Goal: Task Accomplishment & Management: Manage account settings

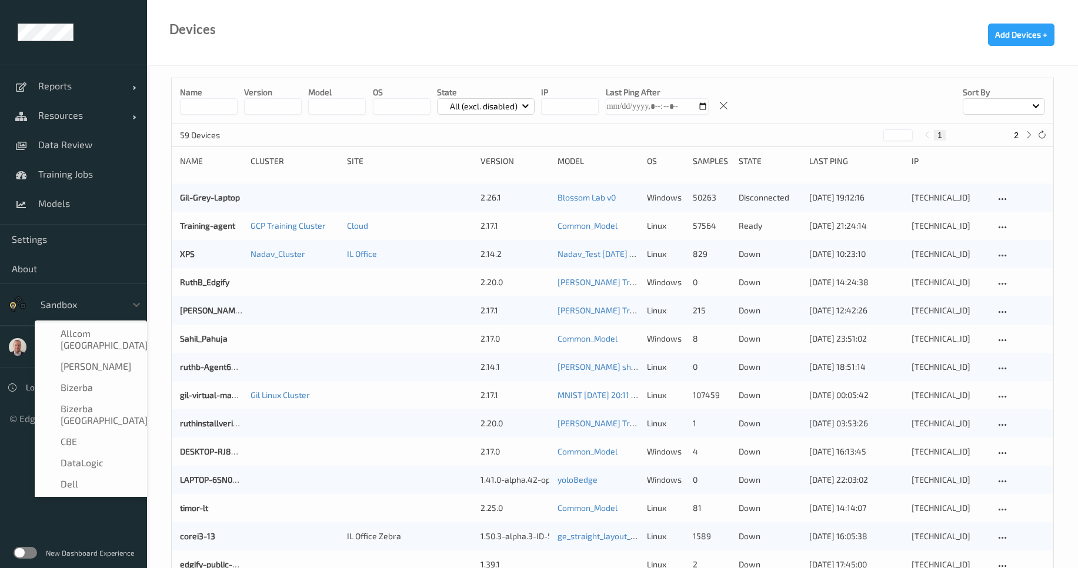
click at [106, 307] on div at bounding box center [80, 305] width 79 height 14
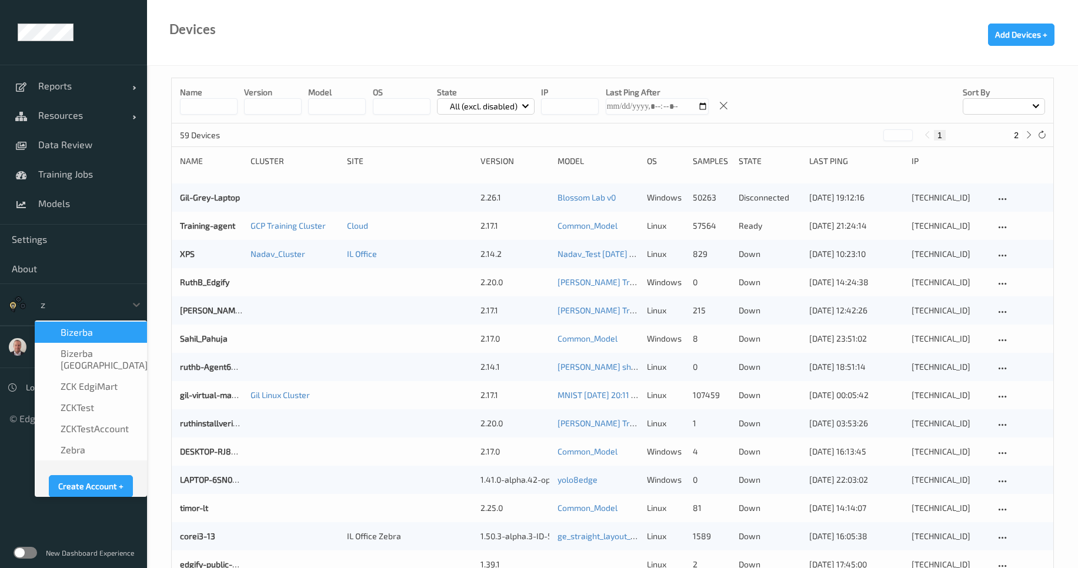
type input "ze"
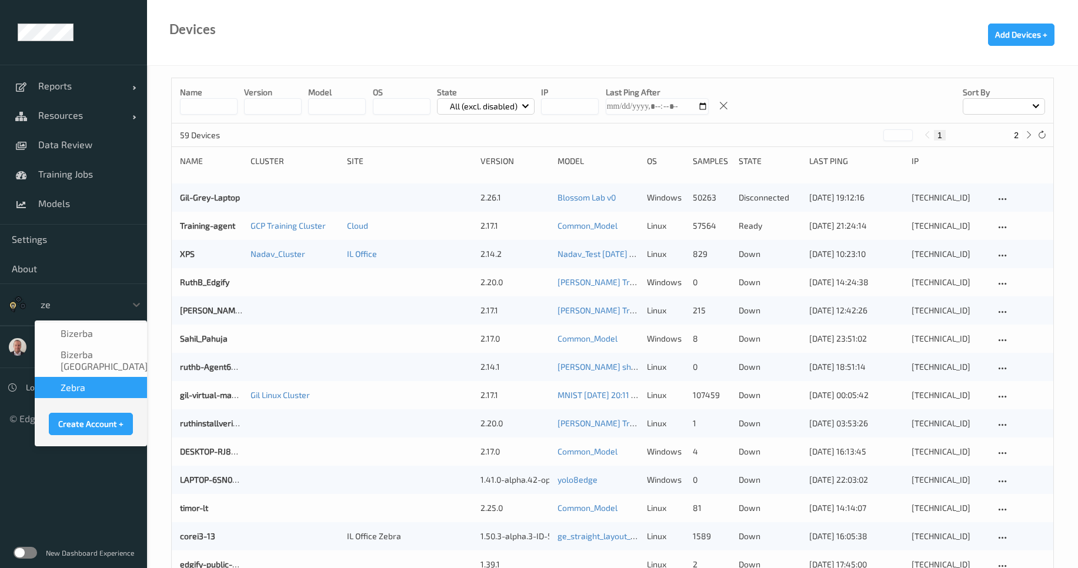
click at [89, 377] on div "Zebra" at bounding box center [91, 387] width 112 height 21
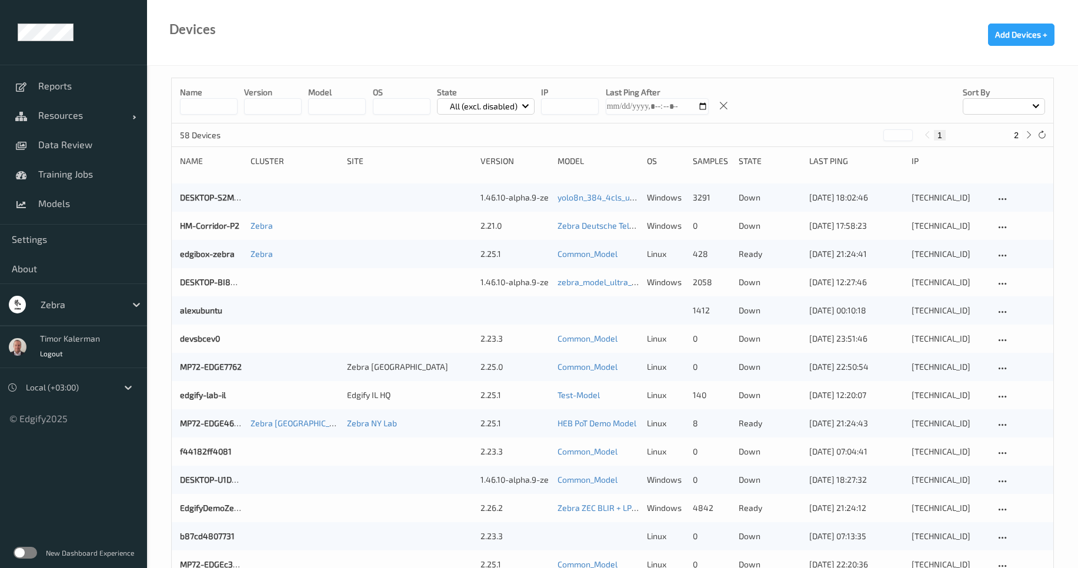
click at [209, 109] on input at bounding box center [209, 106] width 58 height 16
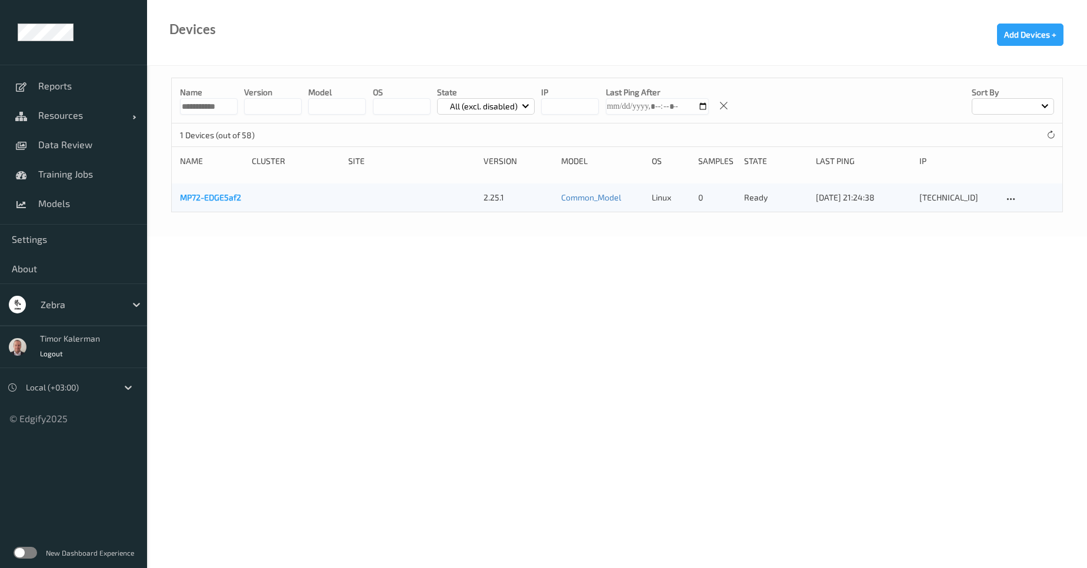
type input "**********"
click at [221, 202] on link "MP72-EDGE5af2" at bounding box center [210, 197] width 61 height 10
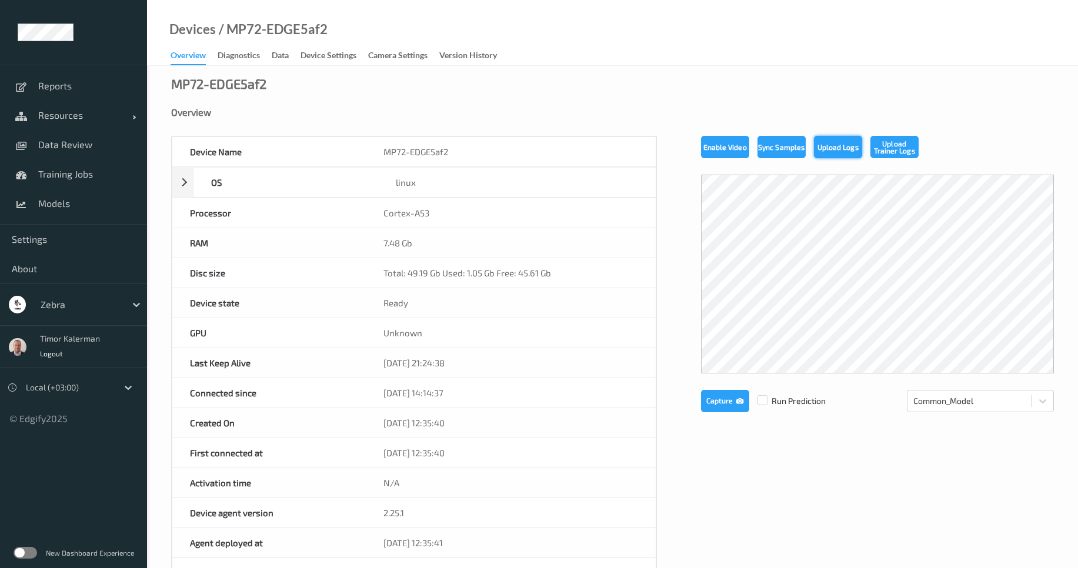
click at [828, 148] on button "Upload Logs" at bounding box center [838, 147] width 48 height 22
drag, startPoint x: 343, startPoint y: 30, endPoint x: 234, endPoint y: 35, distance: 109.5
click at [234, 35] on div "Devices / MP72-EDGE5af2 Overview Diagnostics Data Device Settings Camera Settin…" at bounding box center [612, 33] width 931 height 66
drag, startPoint x: 225, startPoint y: 32, endPoint x: 346, endPoint y: 25, distance: 121.4
click at [350, 25] on div "Devices / MP72-EDGE5af2 Overview Diagnostics Data Device Settings Camera Settin…" at bounding box center [612, 33] width 931 height 66
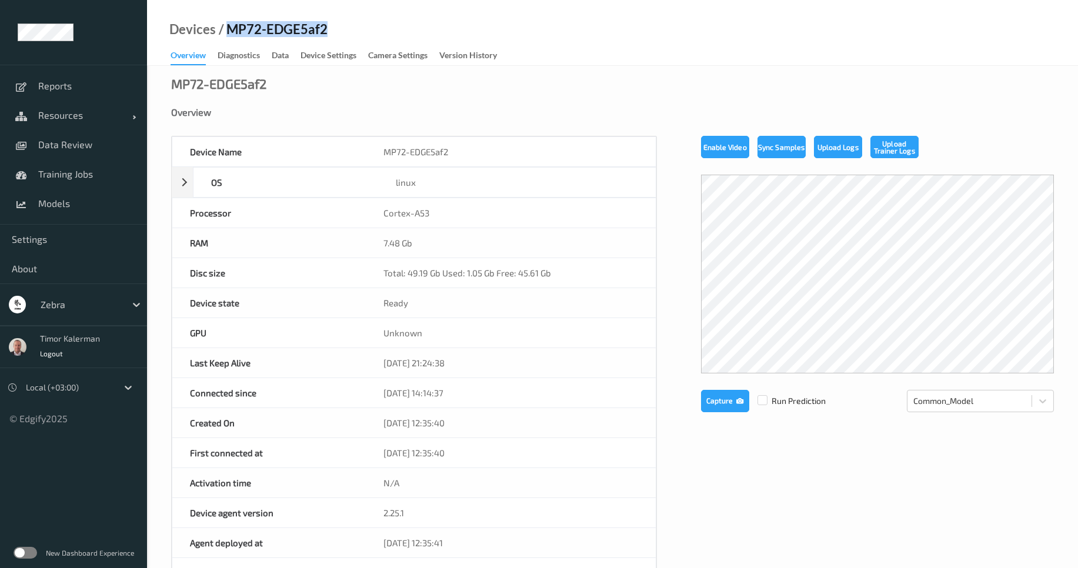
copy div "MP72-EDGE5af2"
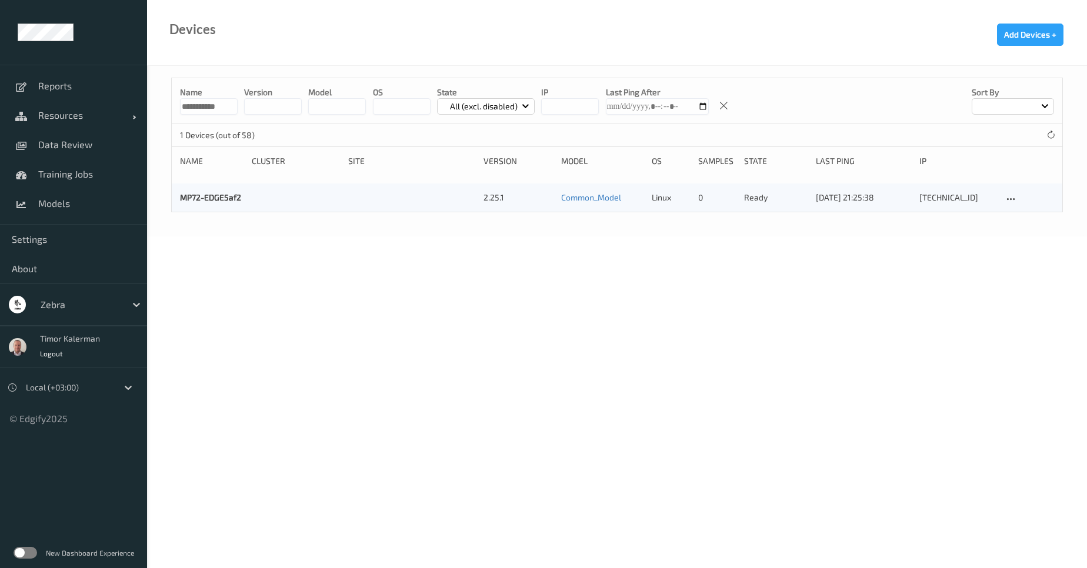
click at [220, 103] on input "**********" at bounding box center [209, 106] width 58 height 16
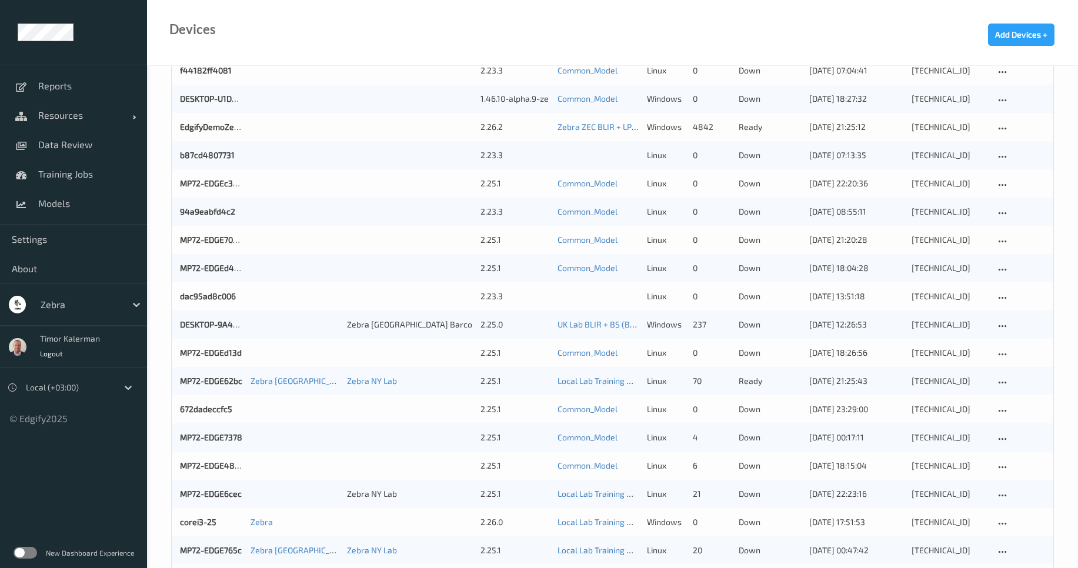
scroll to position [346, 0]
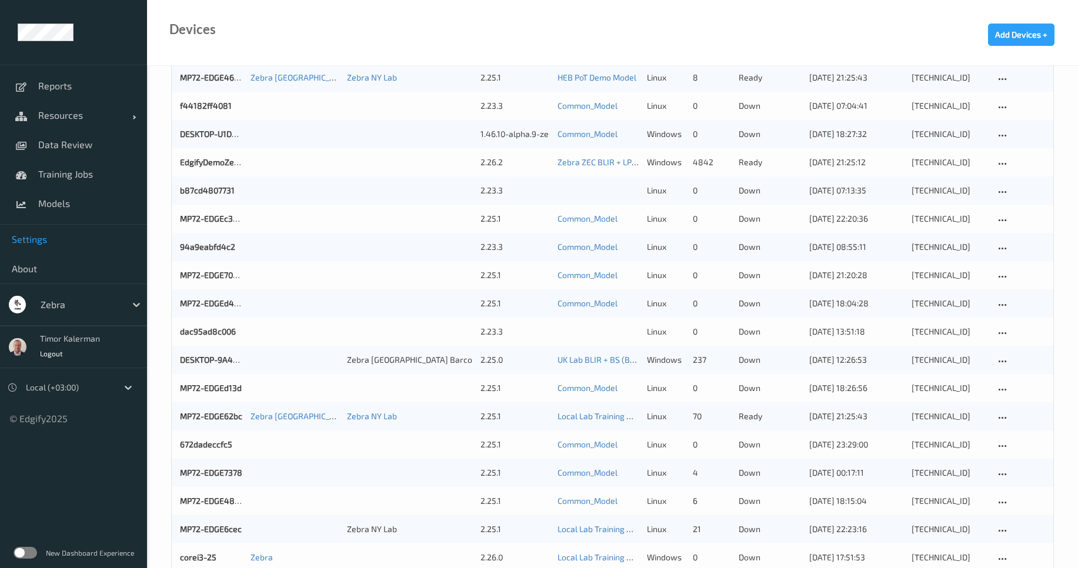
click at [41, 241] on span "Settings" at bounding box center [74, 240] width 124 height 12
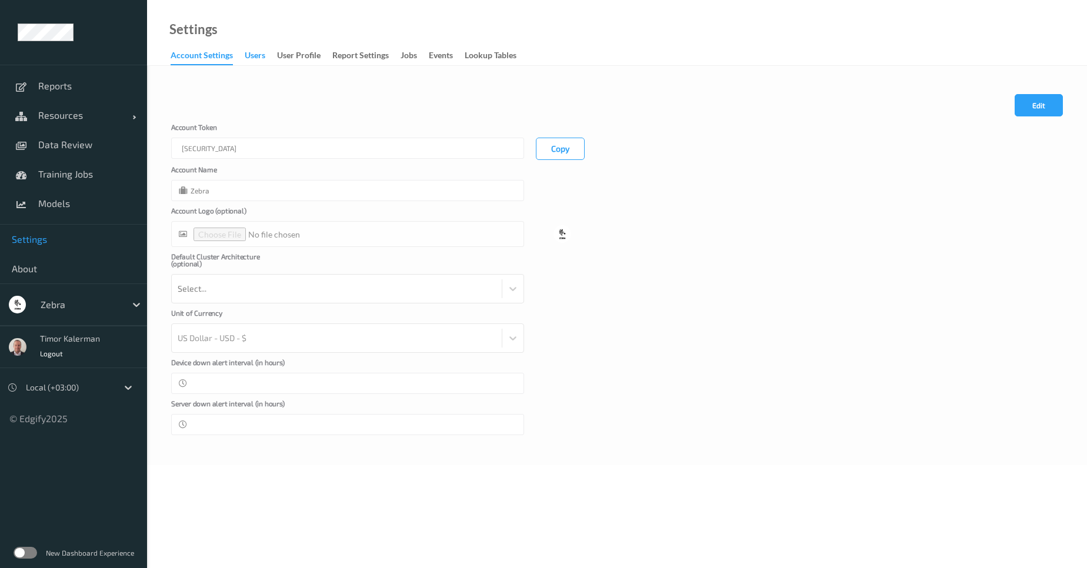
click at [254, 59] on div "users" at bounding box center [255, 56] width 21 height 15
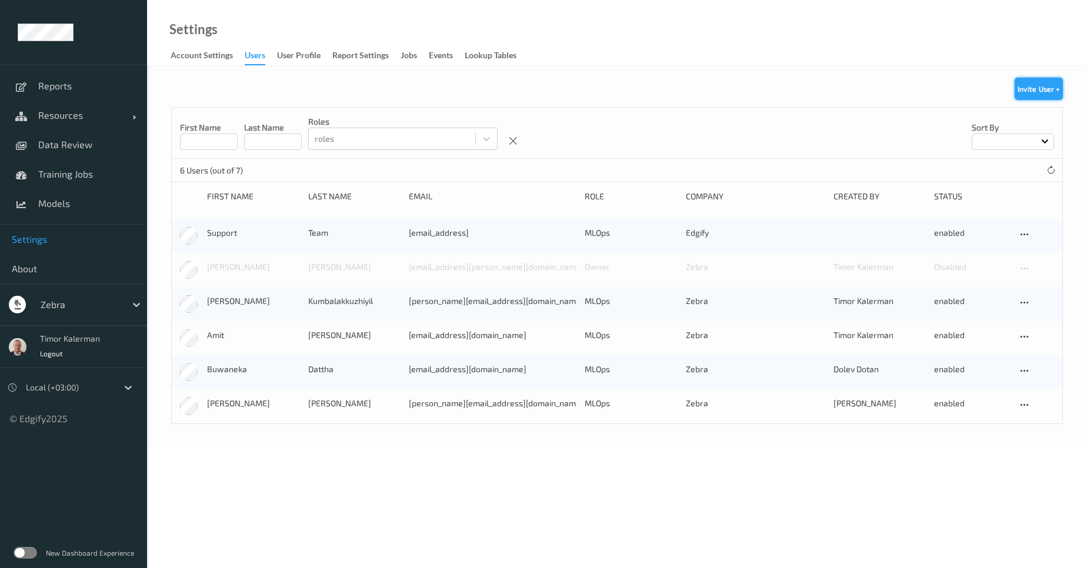
click at [1033, 96] on button "Invite User +" at bounding box center [1039, 89] width 48 height 22
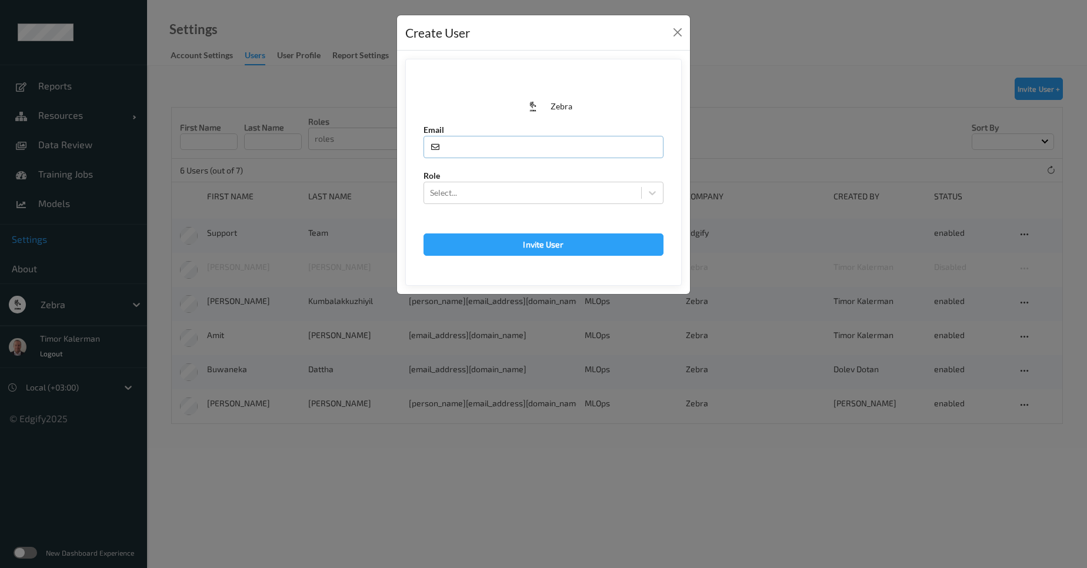
click at [518, 141] on input "text" at bounding box center [544, 147] width 240 height 22
click at [531, 197] on div at bounding box center [532, 193] width 205 height 14
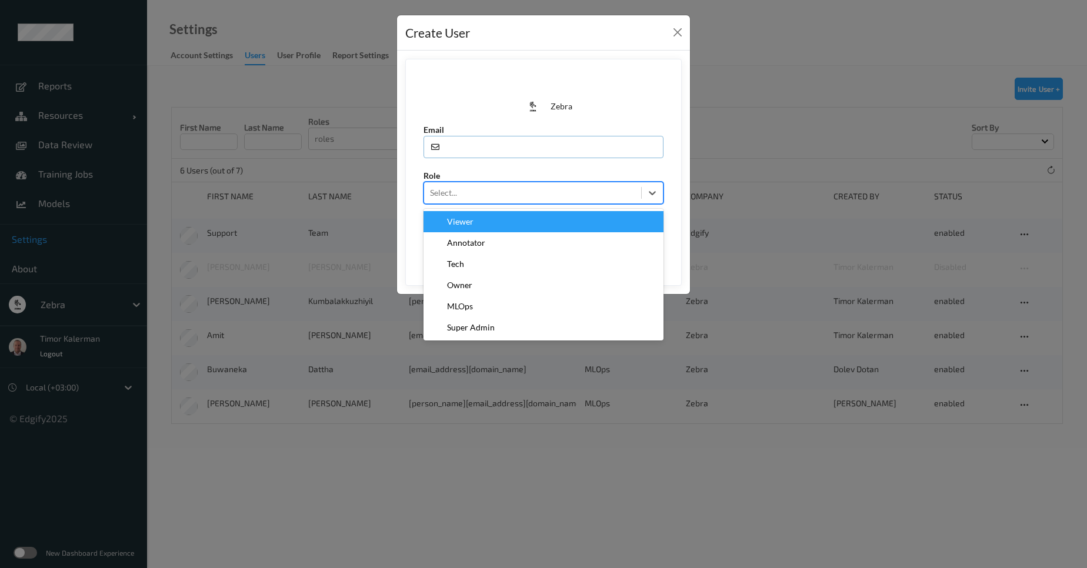
click at [532, 155] on input "text" at bounding box center [544, 147] width 240 height 22
click at [650, 190] on icon at bounding box center [653, 193] width 12 height 12
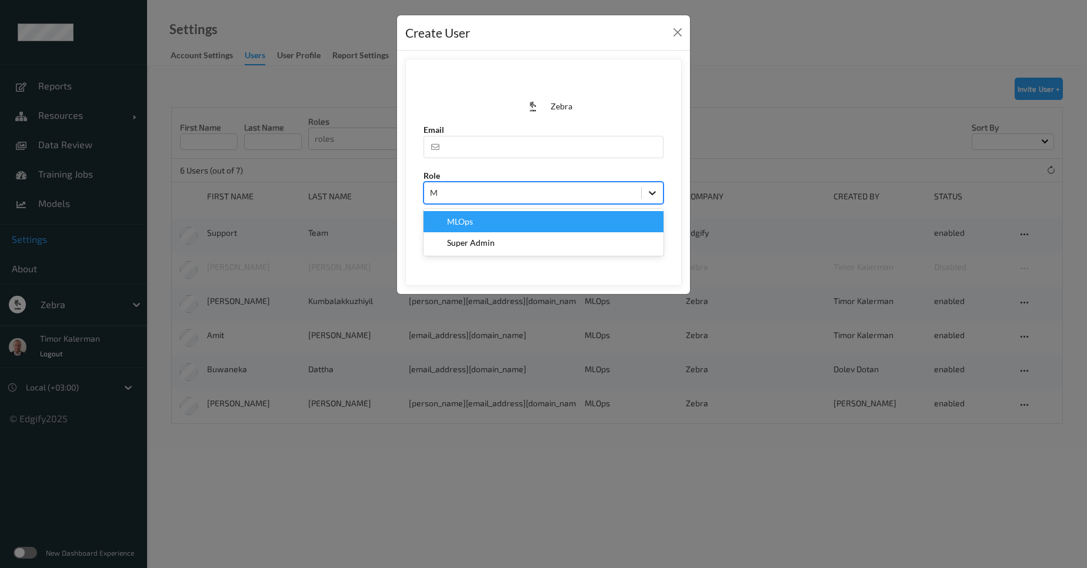
type input "ML"
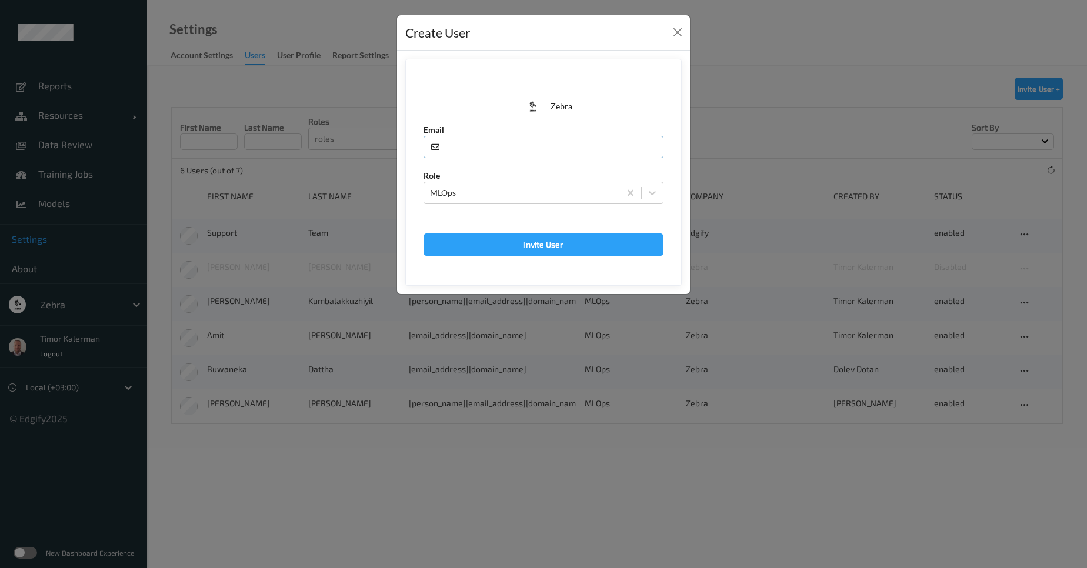
click at [574, 150] on input "text" at bounding box center [544, 147] width 240 height 22
paste input "[EMAIL_ADDRESS][DOMAIN_NAME]"
type input "[EMAIL_ADDRESS][DOMAIN_NAME]"
click at [548, 253] on button "Invite User" at bounding box center [544, 245] width 240 height 22
type input "[EMAIL_ADDRESS][DOMAIN_NAME]"
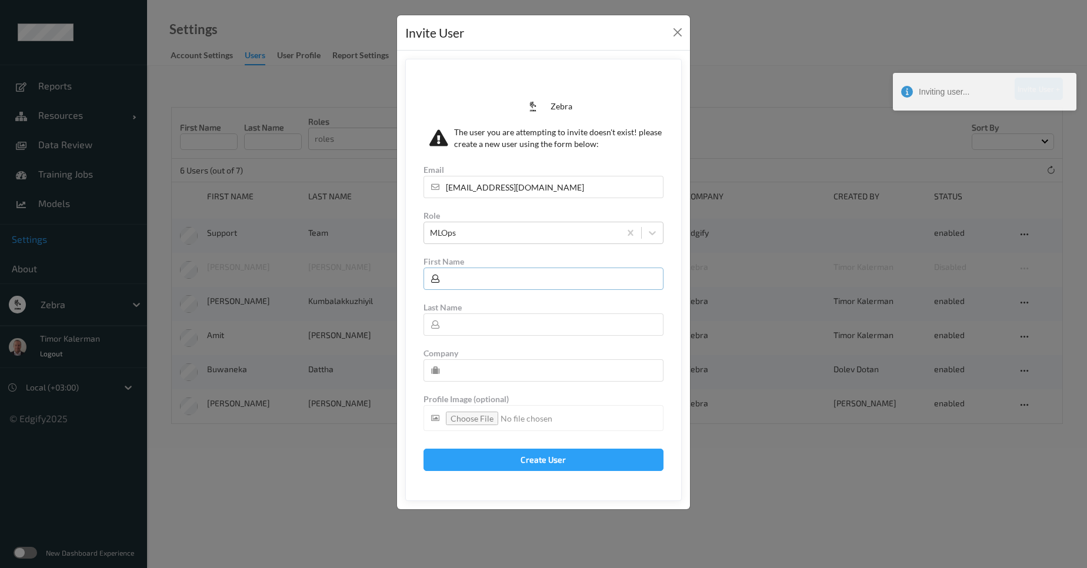
click at [508, 272] on input "text" at bounding box center [544, 279] width 240 height 22
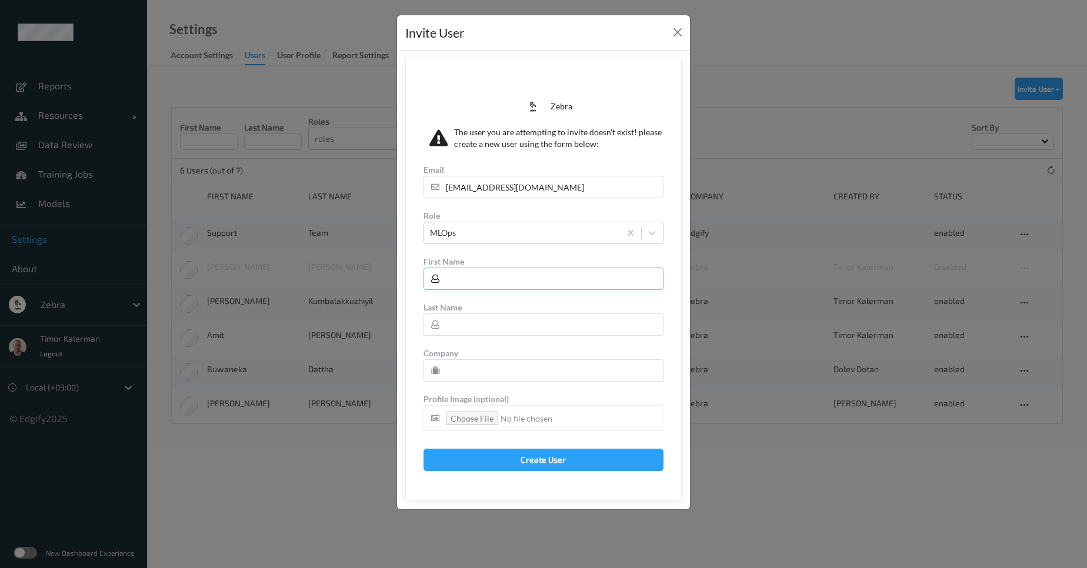
click at [534, 281] on input "text" at bounding box center [544, 279] width 240 height 22
paste input "S M,"
type input "S M"
click at [512, 325] on input "text" at bounding box center [544, 325] width 240 height 22
paste input "[PERSON_NAME]"
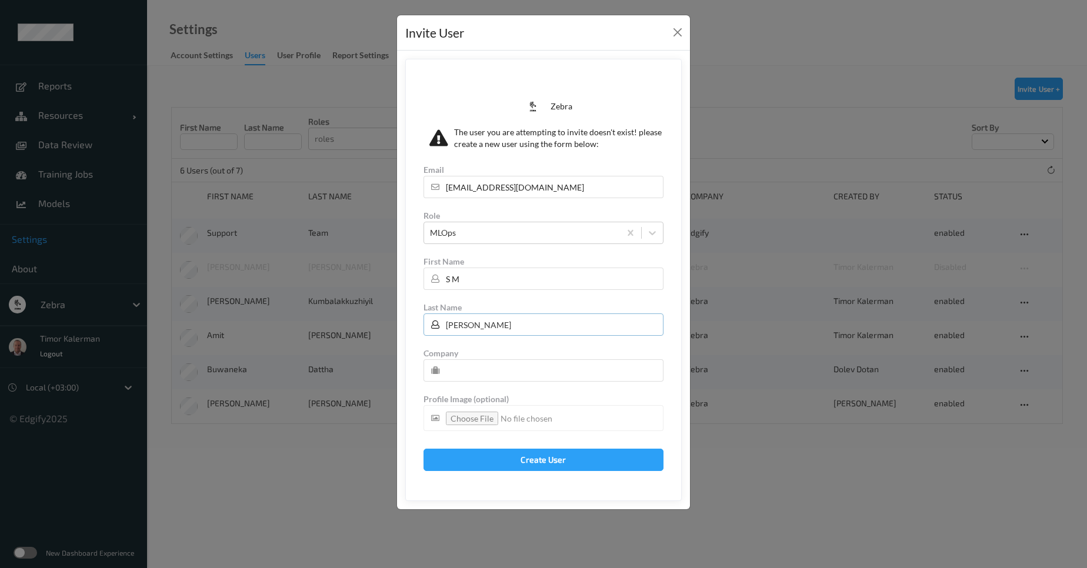
type input "[PERSON_NAME]"
click at [525, 375] on input "text" at bounding box center [544, 370] width 240 height 22
type input "Zebra"
click at [529, 459] on button "Create User" at bounding box center [544, 460] width 240 height 22
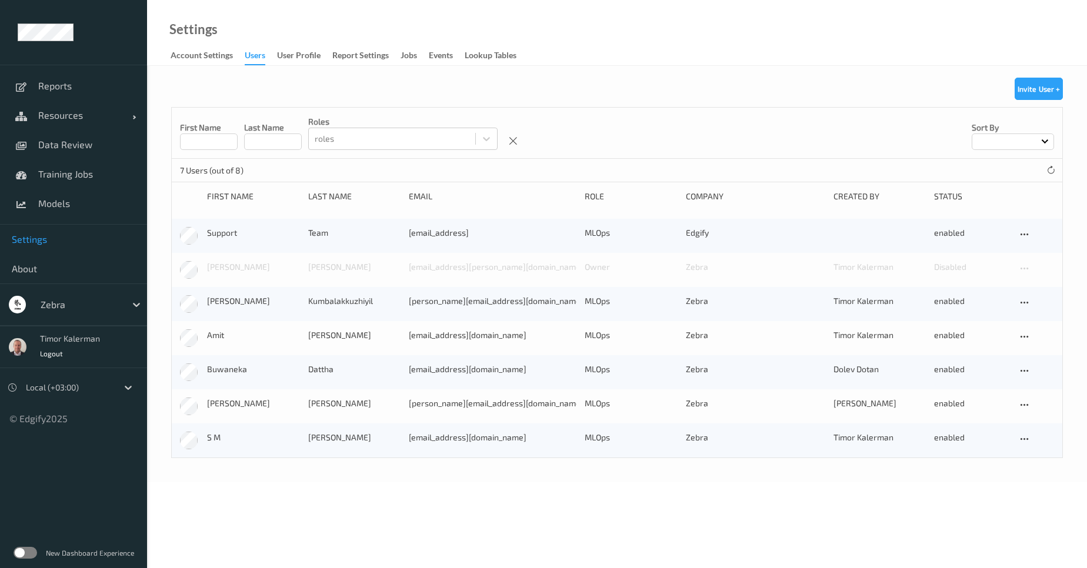
click at [812, 75] on div "Invite User + First Name Last Name roles roles Sort by 7 Users (out of 8) First…" at bounding box center [617, 274] width 940 height 417
click at [1032, 91] on div "New user was created!" at bounding box center [985, 96] width 188 height 51
click at [1037, 95] on button "Invite User +" at bounding box center [1039, 89] width 48 height 22
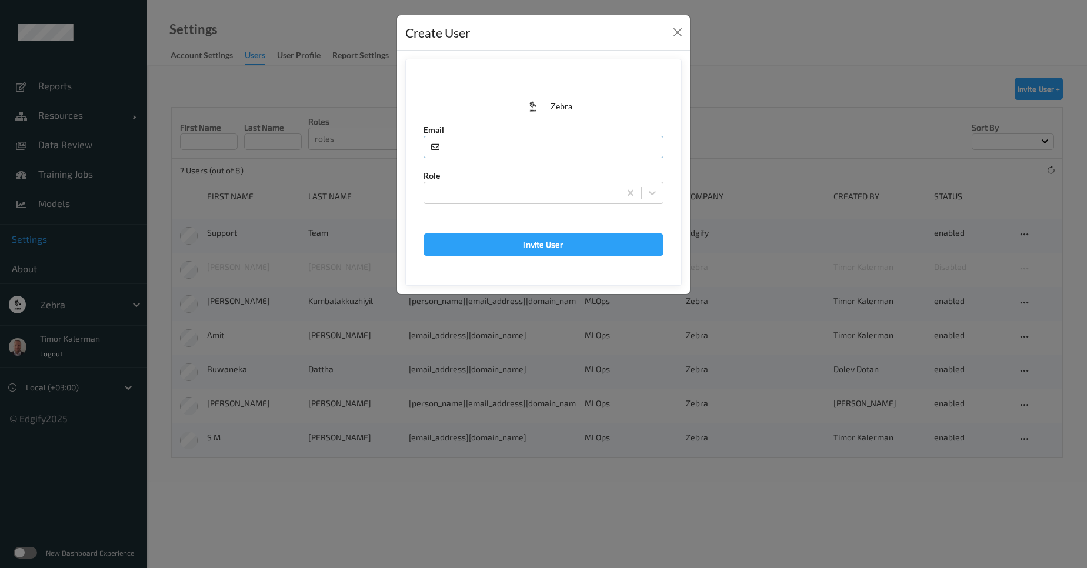
click at [515, 152] on input "text" at bounding box center [544, 147] width 240 height 22
click at [517, 145] on input "text" at bounding box center [544, 147] width 240 height 22
paste input "[EMAIL_ADDRESS][DOMAIN_NAME]"
type input "[EMAIL_ADDRESS][DOMAIN_NAME]"
click at [500, 191] on div at bounding box center [522, 193] width 184 height 14
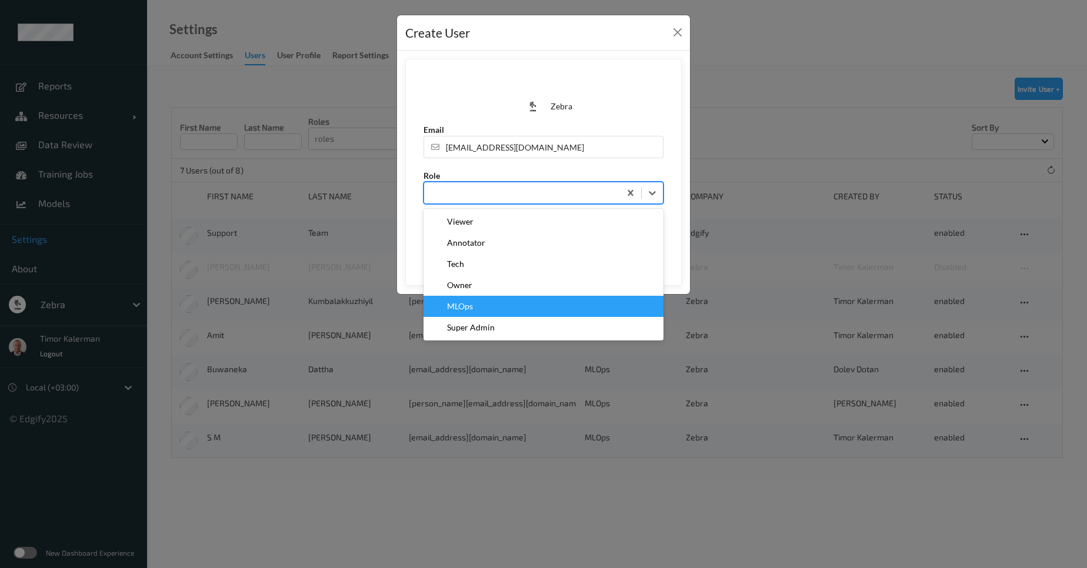
click at [483, 301] on div "MLOps" at bounding box center [544, 307] width 226 height 12
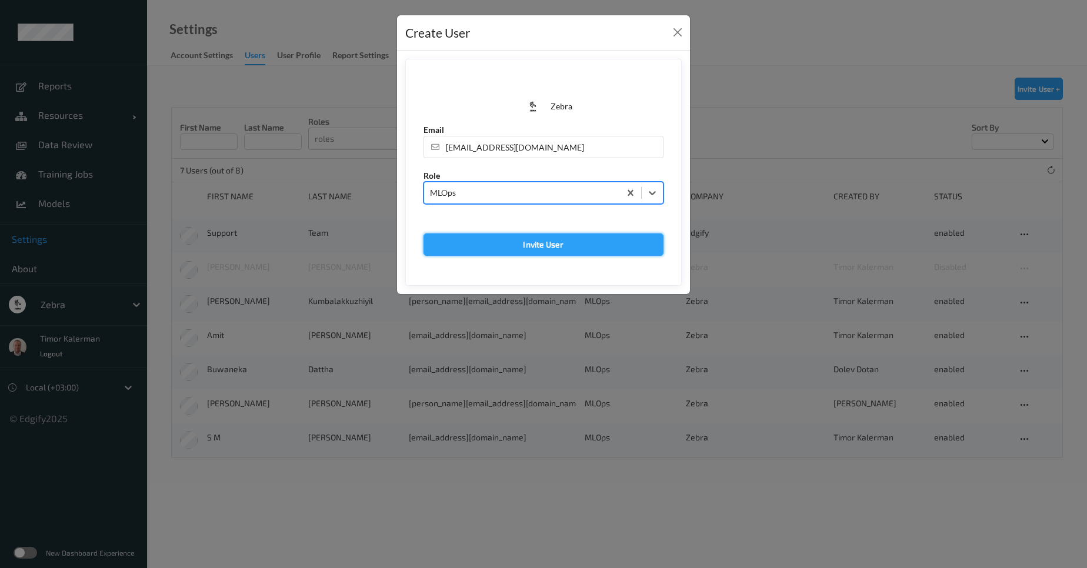
click at [565, 252] on button "Invite User" at bounding box center [544, 245] width 240 height 22
type input "[EMAIL_ADDRESS][DOMAIN_NAME]"
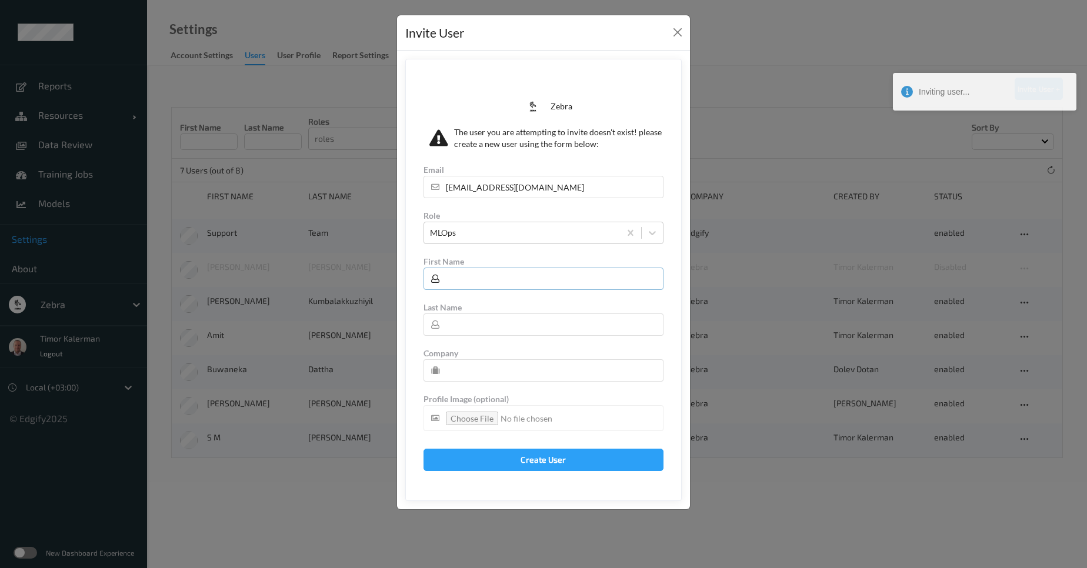
click at [525, 278] on input "text" at bounding box center [544, 279] width 240 height 22
paste input "[PERSON_NAME]"
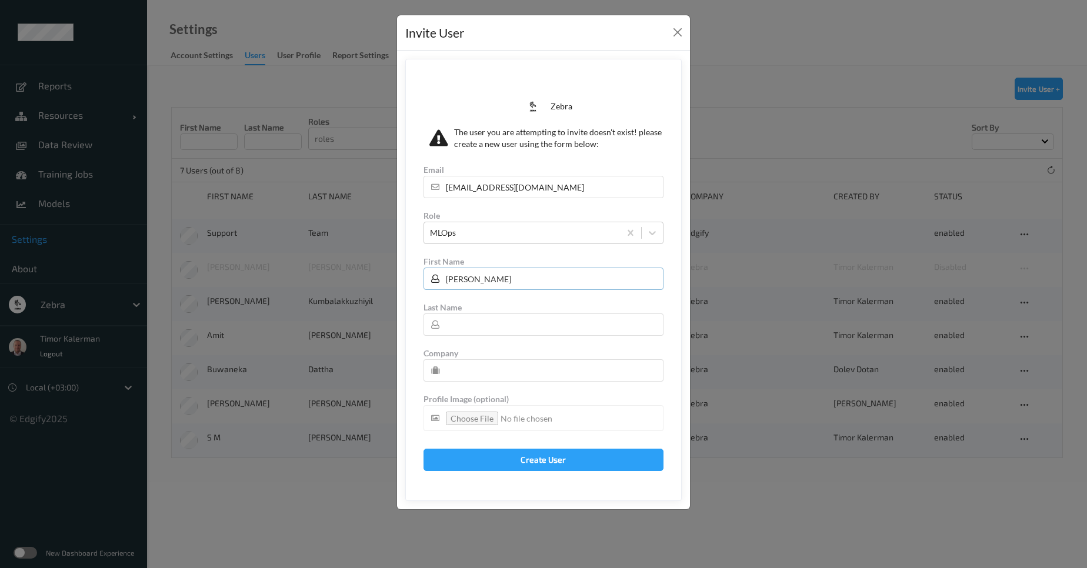
type input "[PERSON_NAME]"
click at [477, 328] on input "text" at bounding box center [544, 325] width 240 height 22
paste input "Rubashree"
type input "Rubashree"
click at [555, 374] on input "text" at bounding box center [544, 370] width 240 height 22
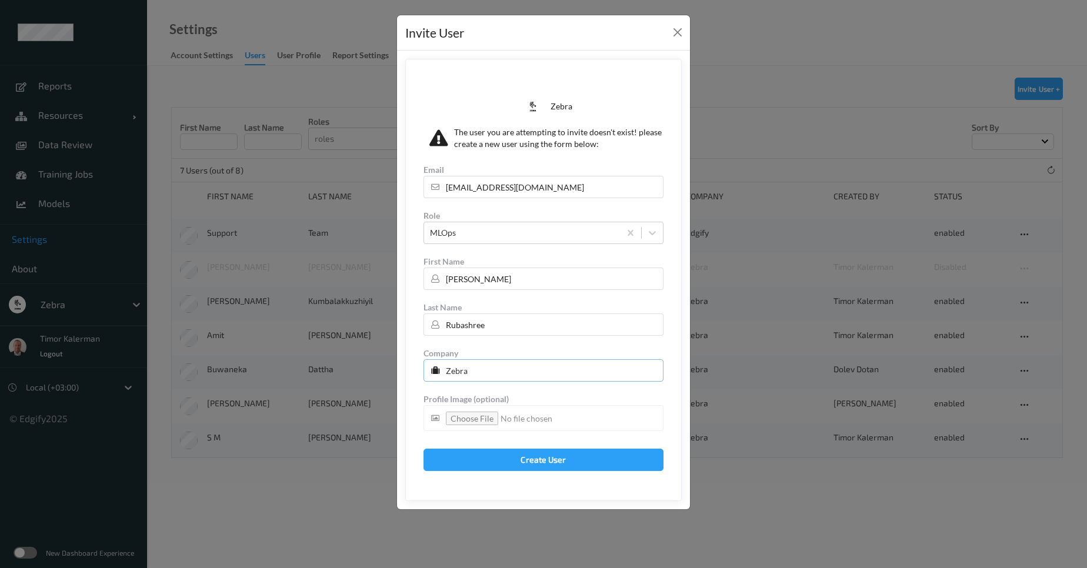
type input "Zebra"
click at [537, 448] on div "Email [EMAIL_ADDRESS][DOMAIN_NAME] Role MLOps First Name [PERSON_NAME] Last Nam…" at bounding box center [544, 311] width 240 height 319
click at [537, 458] on button "Create User" at bounding box center [544, 460] width 240 height 22
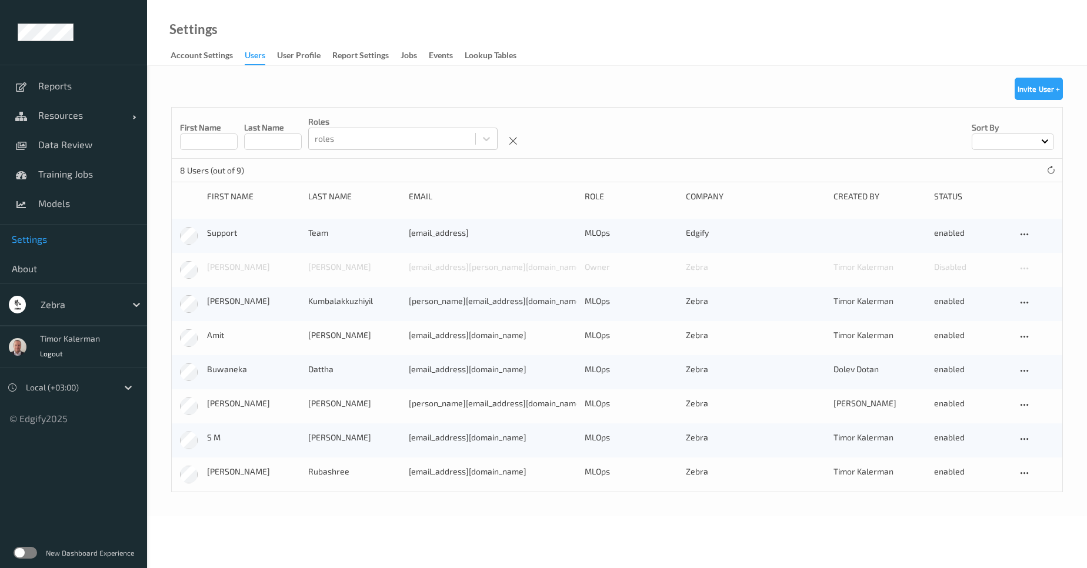
click at [846, 144] on div "First Name Last Name roles roles Sort by" at bounding box center [617, 133] width 891 height 51
click at [1040, 94] on button "Invite User +" at bounding box center [1039, 89] width 48 height 22
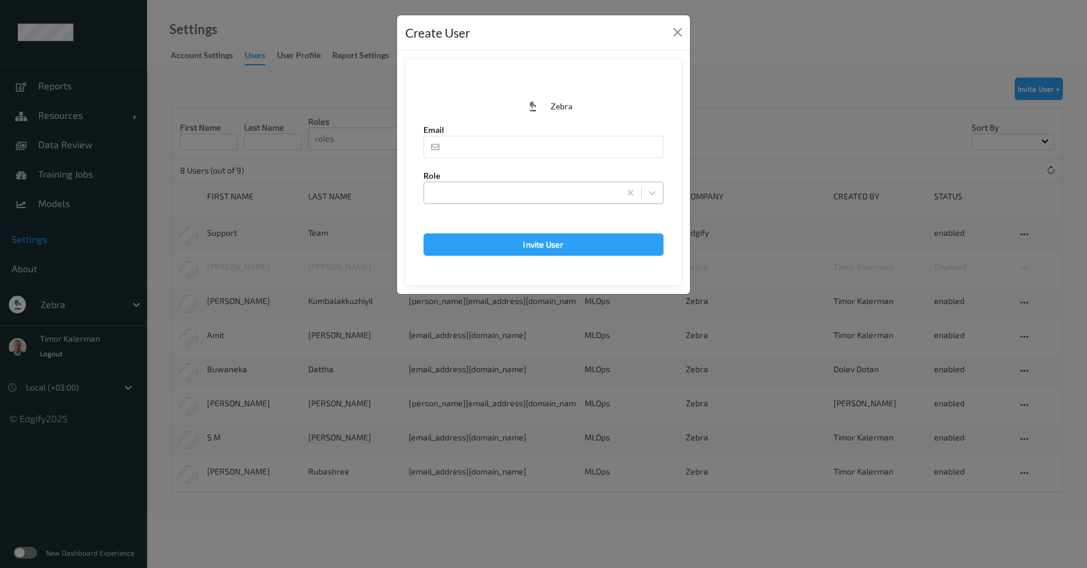
click at [510, 196] on div at bounding box center [522, 193] width 184 height 14
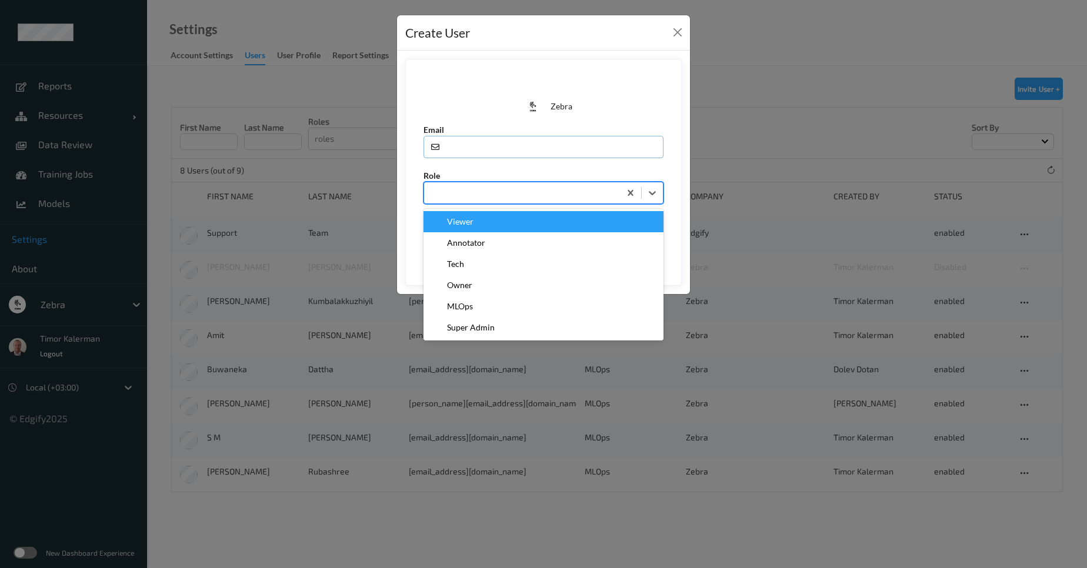
click at [515, 146] on input "text" at bounding box center [544, 147] width 240 height 22
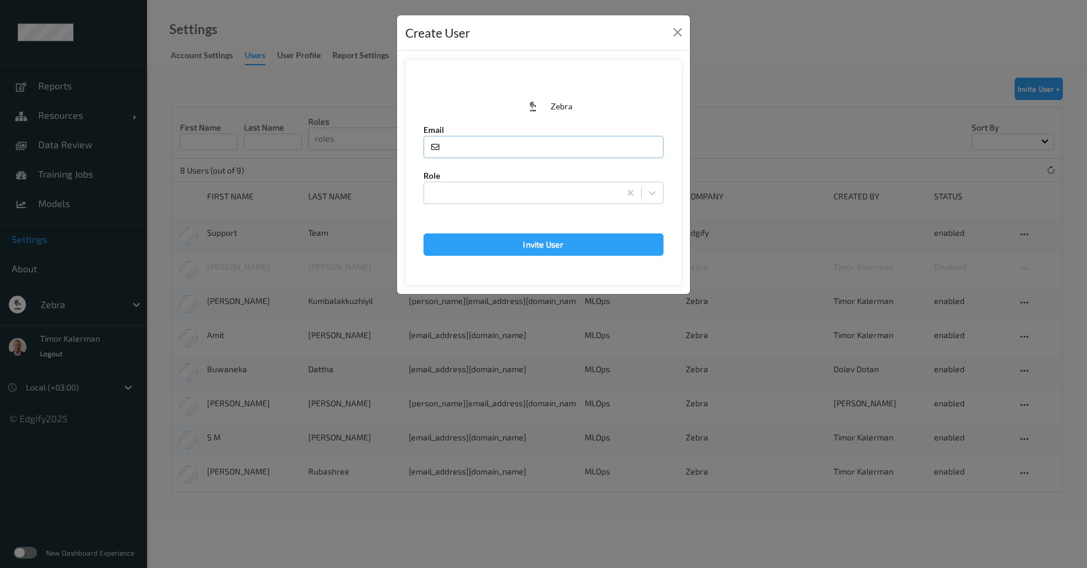
paste input "[EMAIL_ADDRESS][DOMAIN_NAME]"
type input "[EMAIL_ADDRESS][DOMAIN_NAME]"
click at [494, 184] on div at bounding box center [522, 193] width 196 height 19
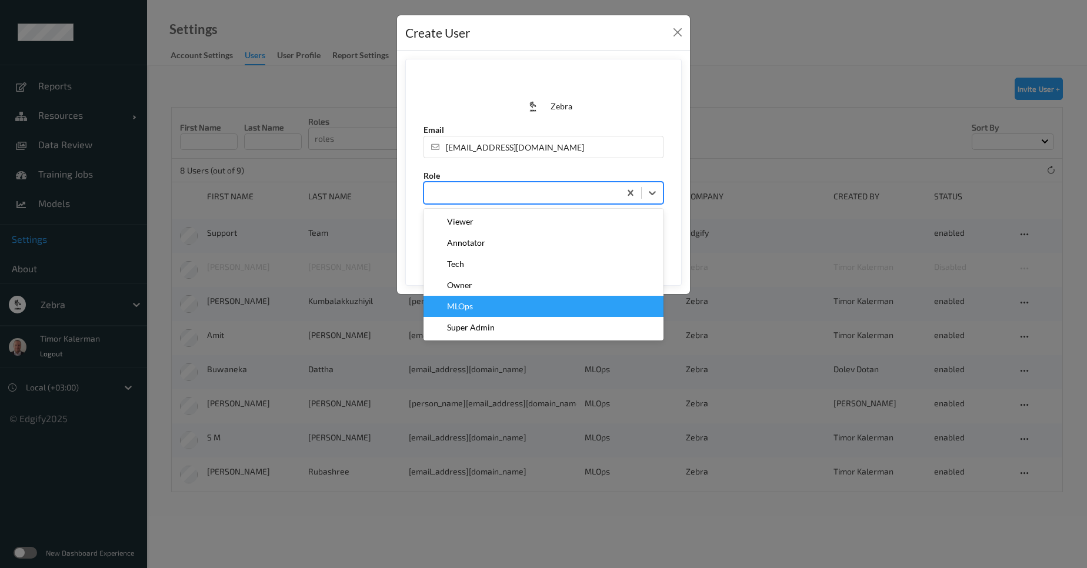
click at [483, 308] on div "MLOps" at bounding box center [544, 307] width 226 height 12
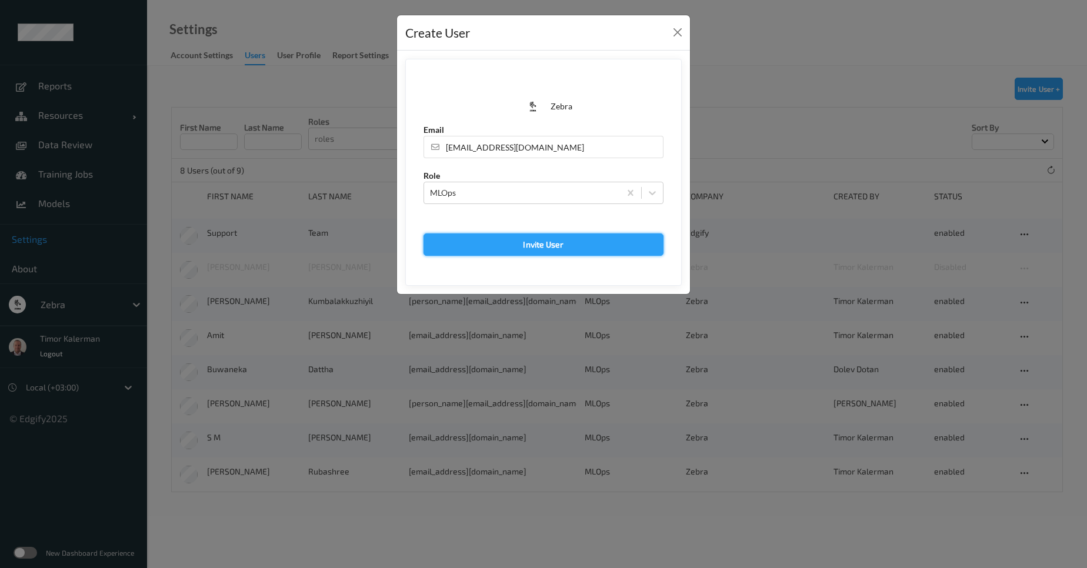
click at [562, 247] on button "Invite User" at bounding box center [544, 245] width 240 height 22
type input "[EMAIL_ADDRESS][DOMAIN_NAME]"
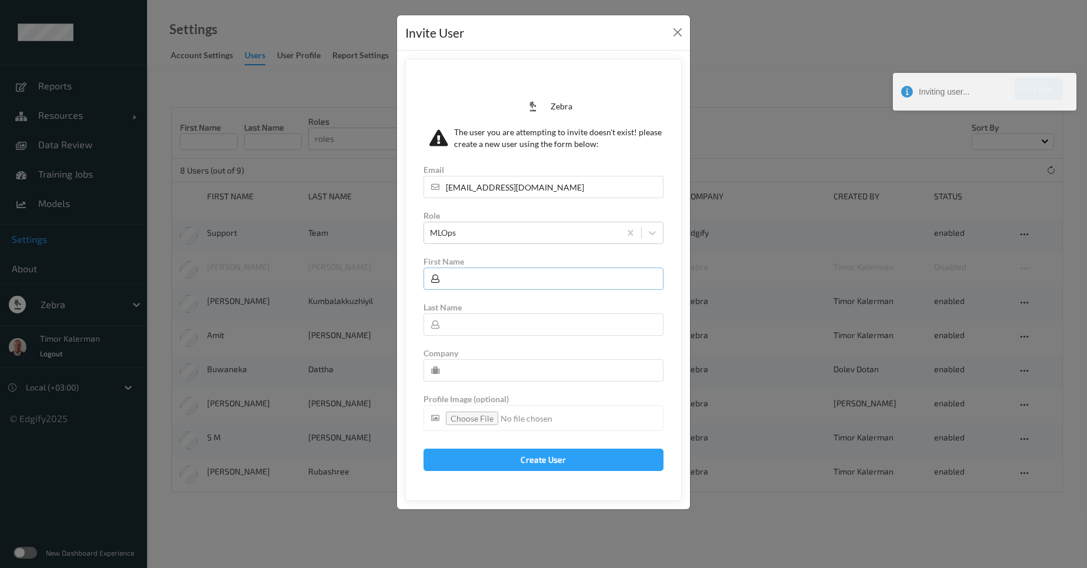
click at [510, 273] on input "text" at bounding box center [544, 279] width 240 height 22
paste input "Shetty"
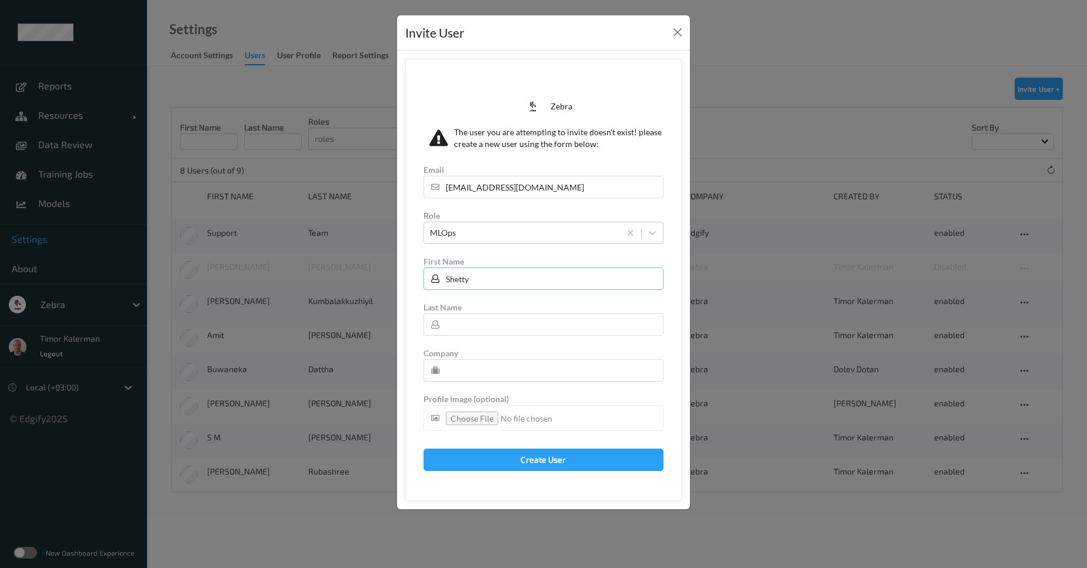
type input "Shetty"
click at [524, 329] on input "text" at bounding box center [544, 325] width 240 height 22
paste input "[PERSON_NAME]"
type input "[PERSON_NAME]"
click at [508, 369] on input "text" at bounding box center [544, 370] width 240 height 22
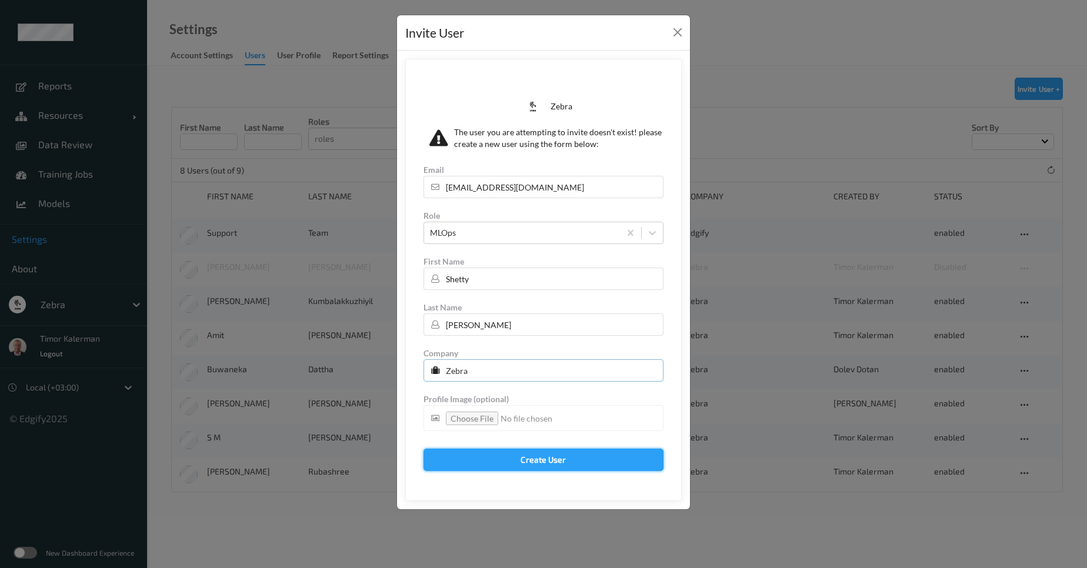
type input "Zebra"
click at [609, 464] on button "Create User" at bounding box center [544, 460] width 240 height 22
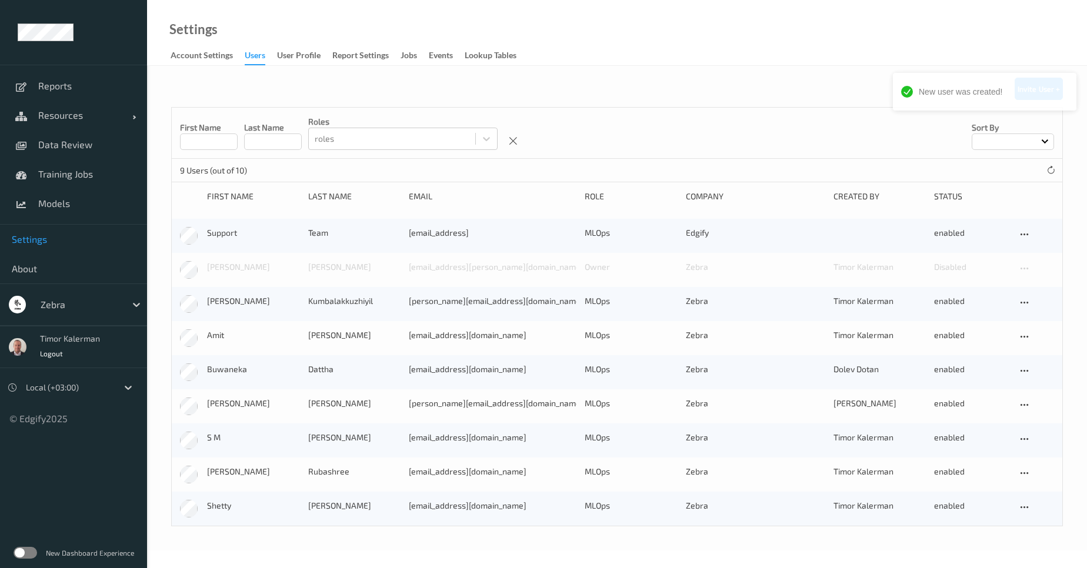
click at [827, 109] on div "First Name Last Name roles roles Sort by" at bounding box center [617, 133] width 891 height 51
click at [1039, 92] on div "New user was created!" at bounding box center [985, 96] width 188 height 51
click at [1037, 96] on button "Invite User +" at bounding box center [1039, 89] width 48 height 22
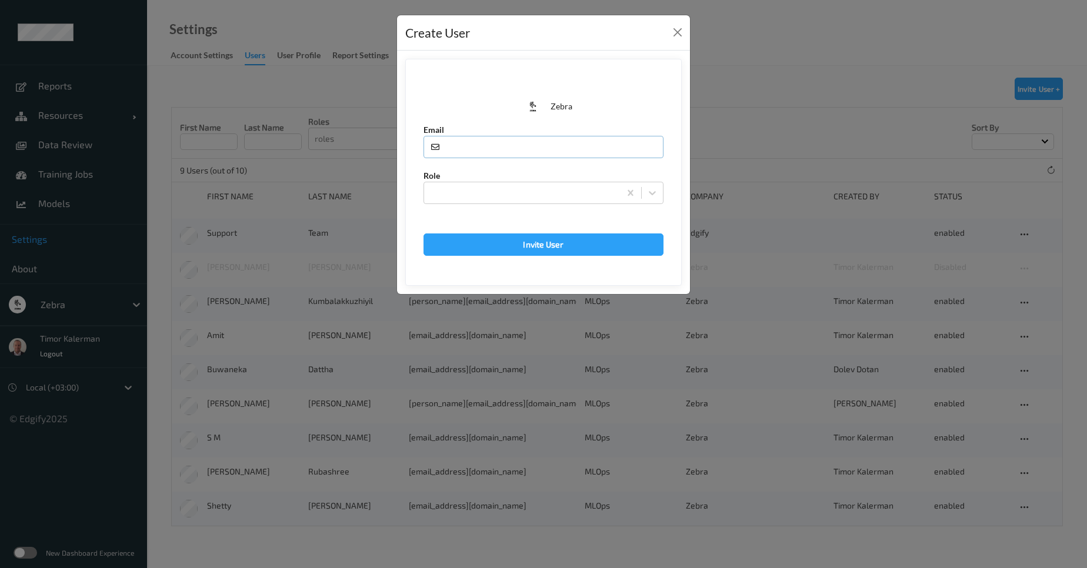
click at [458, 144] on input "text" at bounding box center [544, 147] width 240 height 22
paste input "[EMAIL_ADDRESS][DOMAIN_NAME]"
type input "[EMAIL_ADDRESS][DOMAIN_NAME]"
click at [451, 187] on div at bounding box center [522, 193] width 184 height 14
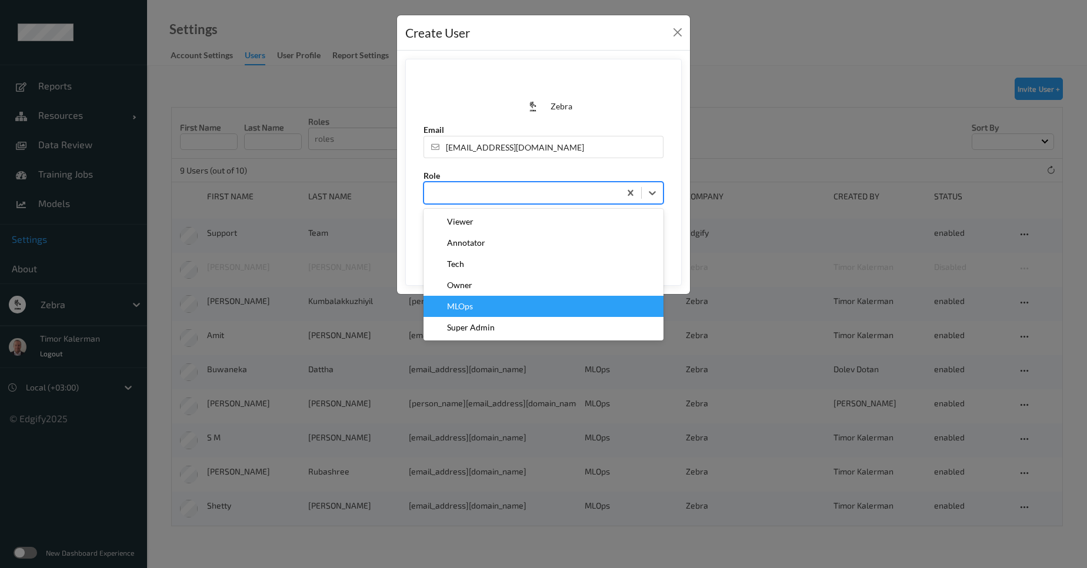
click at [484, 305] on div "MLOps" at bounding box center [544, 307] width 226 height 12
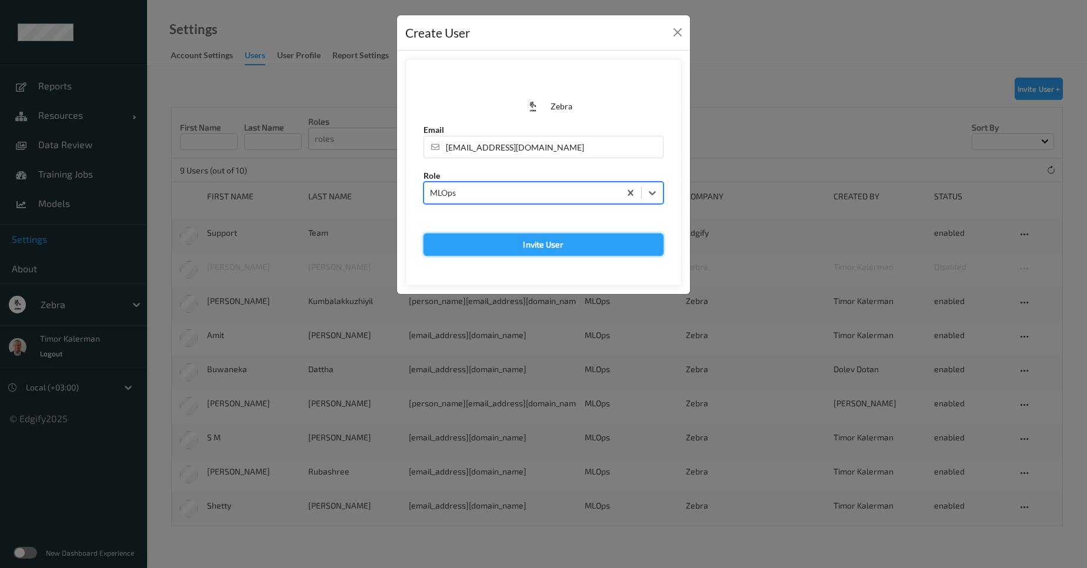
click at [532, 250] on button "Invite User" at bounding box center [544, 245] width 240 height 22
type input "[EMAIL_ADDRESS][DOMAIN_NAME]"
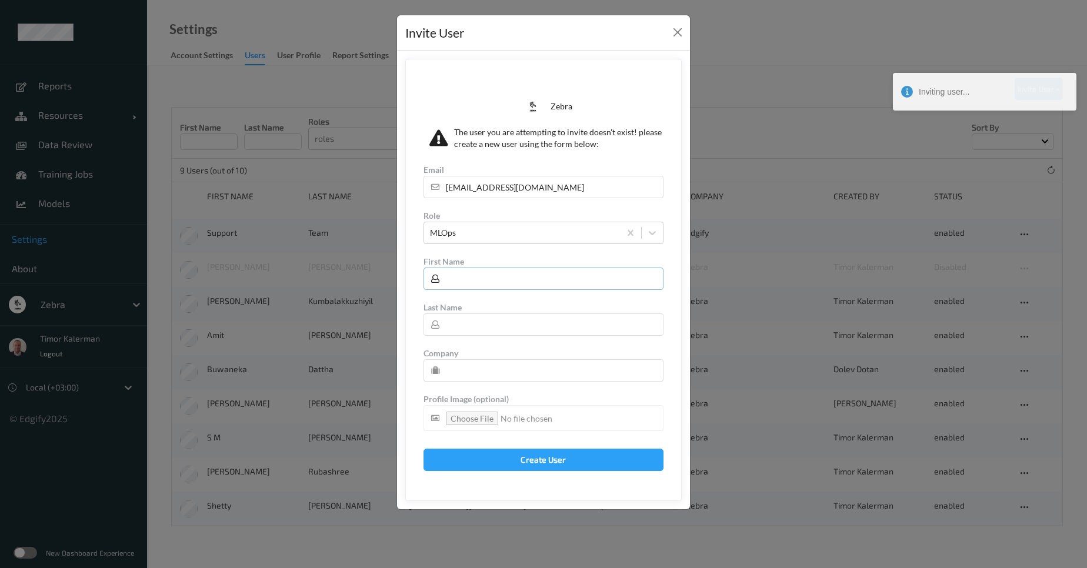
click at [479, 278] on input "text" at bounding box center [544, 279] width 240 height 22
paste input "S D,"
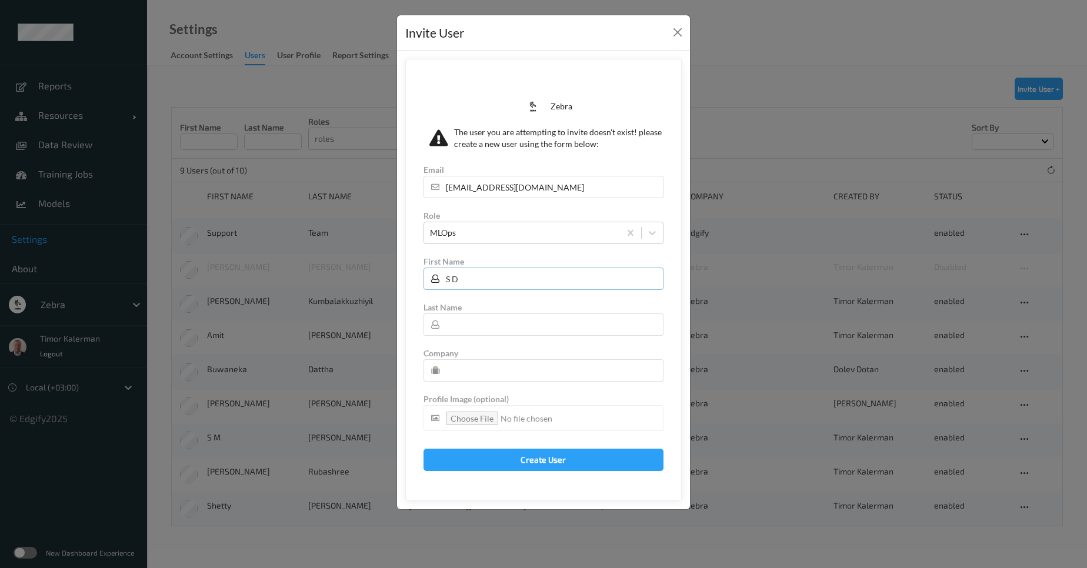
type input "S D"
click at [498, 319] on input "text" at bounding box center [544, 325] width 240 height 22
paste input "[PERSON_NAME]"
type input "[PERSON_NAME]"
click at [472, 364] on input "text" at bounding box center [544, 370] width 240 height 22
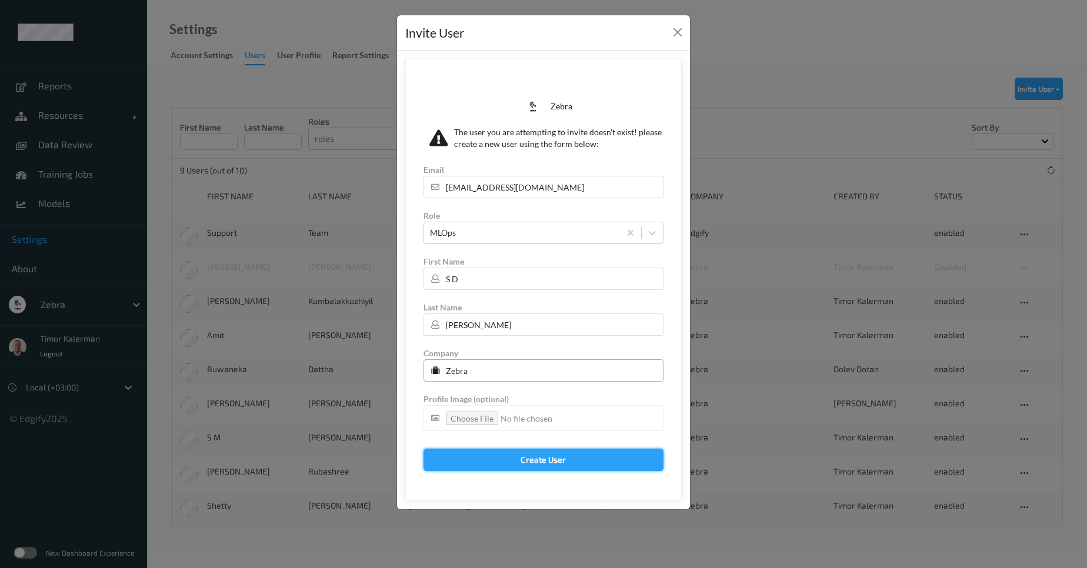
type input "Zebra"
click at [537, 458] on button "Create User" at bounding box center [544, 460] width 240 height 22
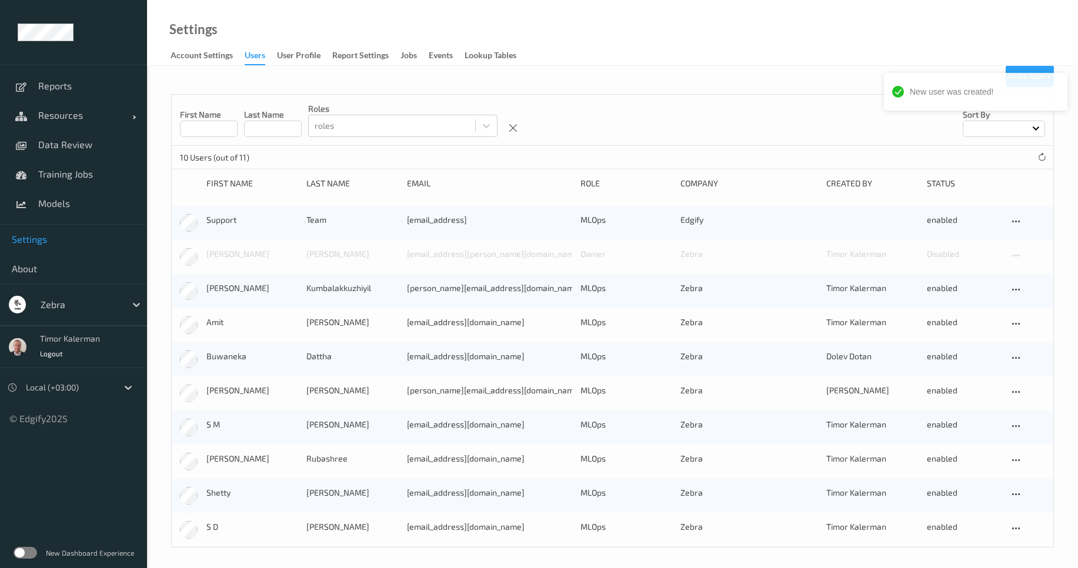
scroll to position [16, 0]
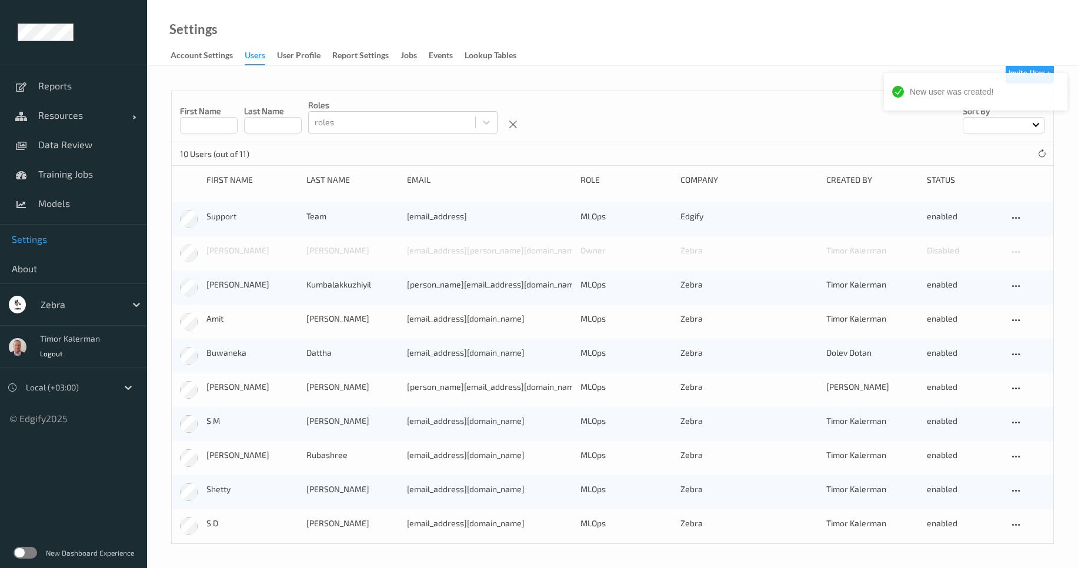
click at [808, 111] on div "First Name Last Name roles roles Sort by" at bounding box center [613, 116] width 882 height 51
click at [1035, 74] on button "Invite User +" at bounding box center [1030, 72] width 48 height 22
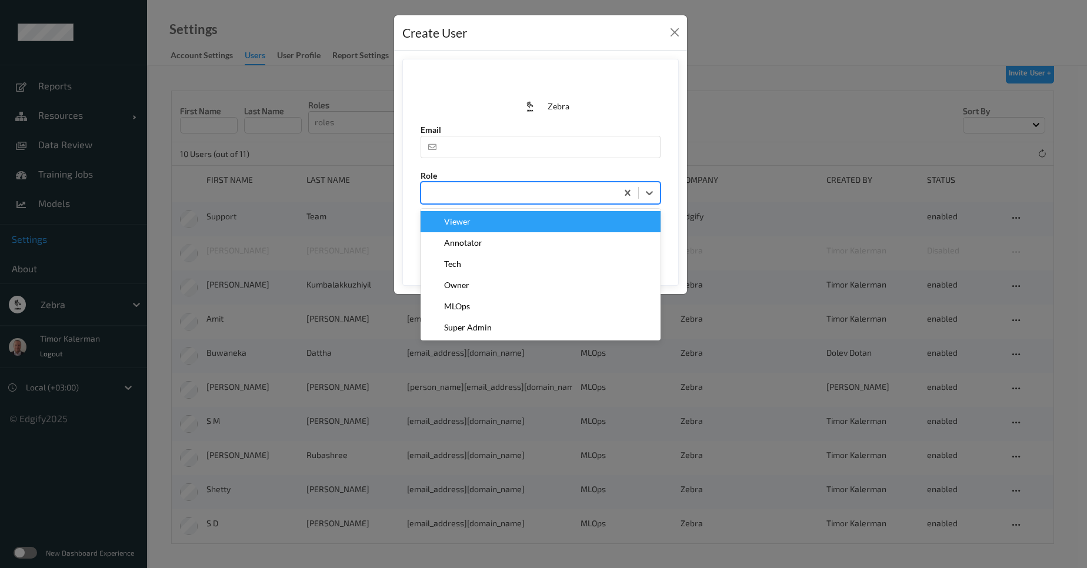
click at [508, 196] on div at bounding box center [519, 193] width 184 height 14
click at [479, 158] on div at bounding box center [508, 164] width 174 height 12
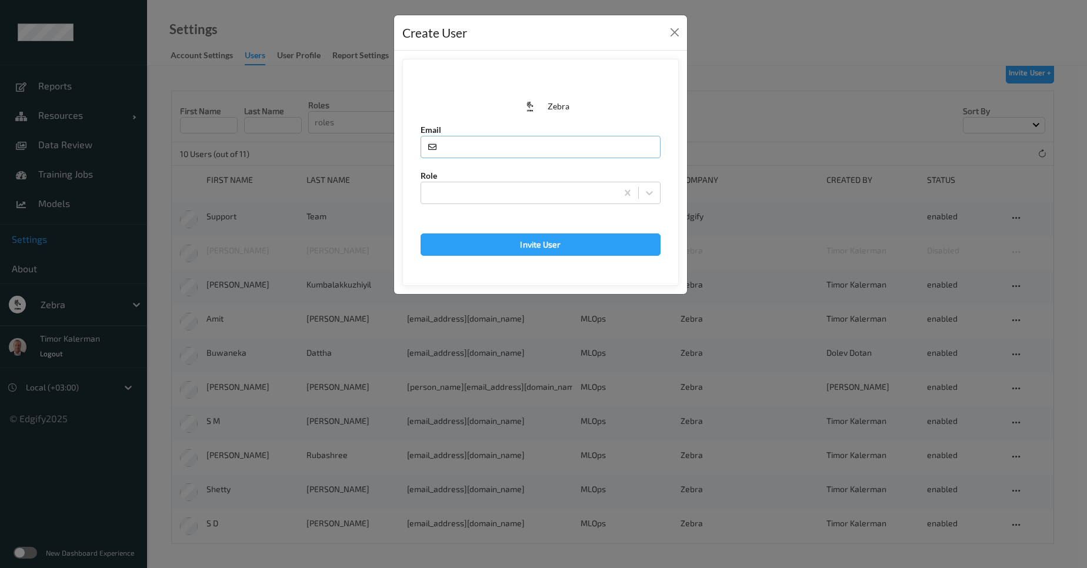
click at [482, 151] on input "text" at bounding box center [541, 147] width 240 height 22
paste input "[EMAIL_ADDRESS][DOMAIN_NAME]"
type input "[EMAIL_ADDRESS][DOMAIN_NAME]"
click at [467, 191] on div at bounding box center [519, 193] width 184 height 14
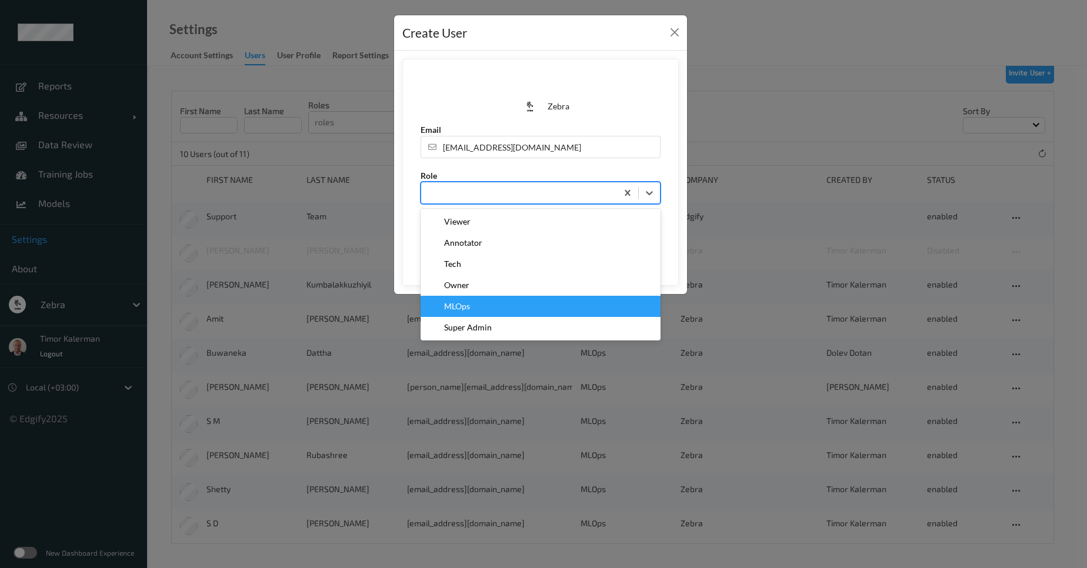
click at [482, 310] on div "MLOps" at bounding box center [541, 307] width 226 height 12
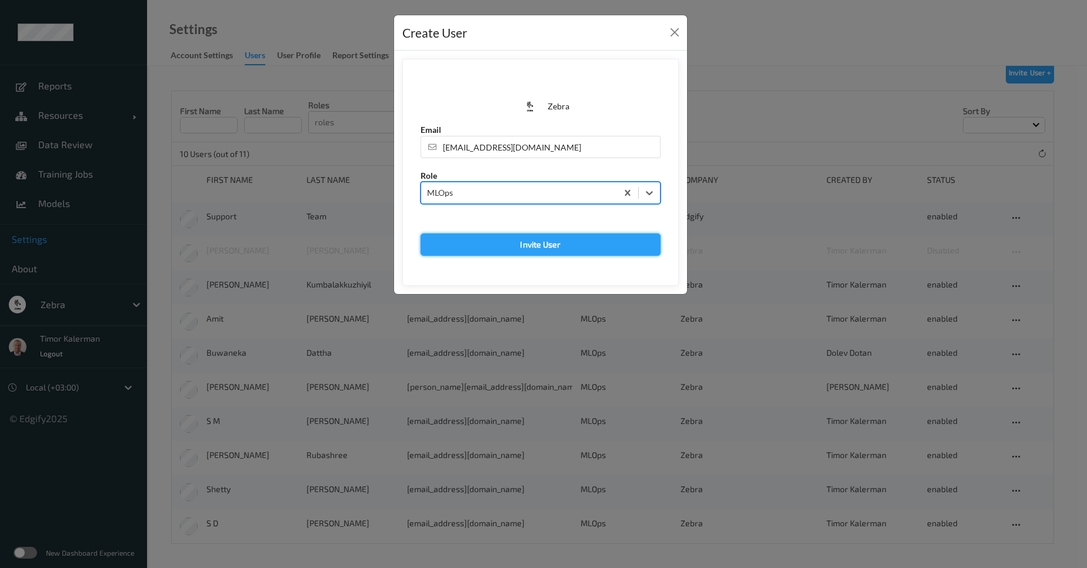
click at [552, 248] on button "Invite User" at bounding box center [541, 245] width 240 height 22
type input "[EMAIL_ADDRESS][DOMAIN_NAME]"
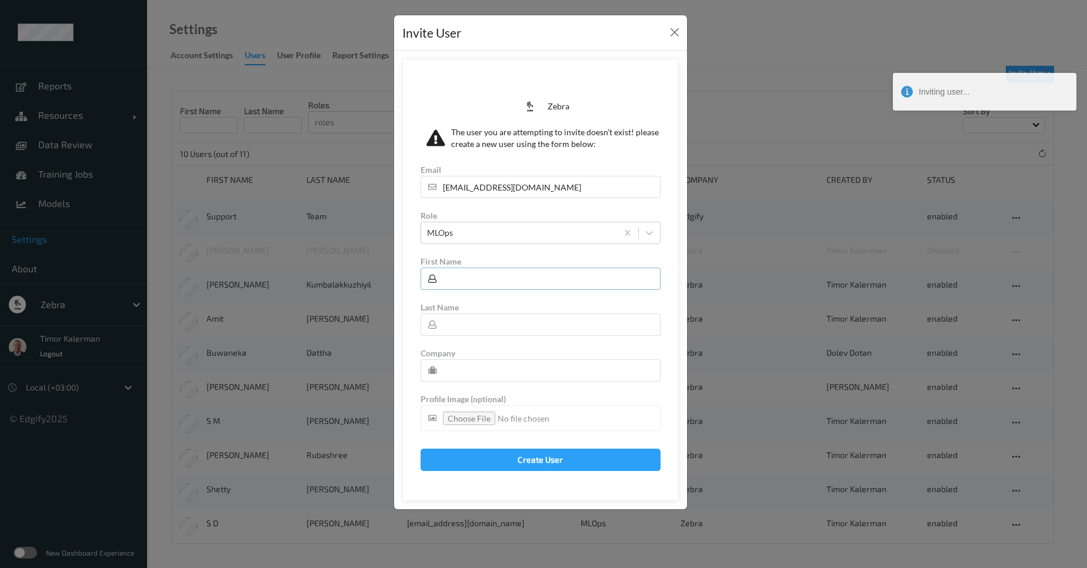
click at [488, 276] on input "text" at bounding box center [541, 279] width 240 height 22
click at [459, 324] on input "text" at bounding box center [541, 325] width 240 height 22
paste input "[PERSON_NAME]"
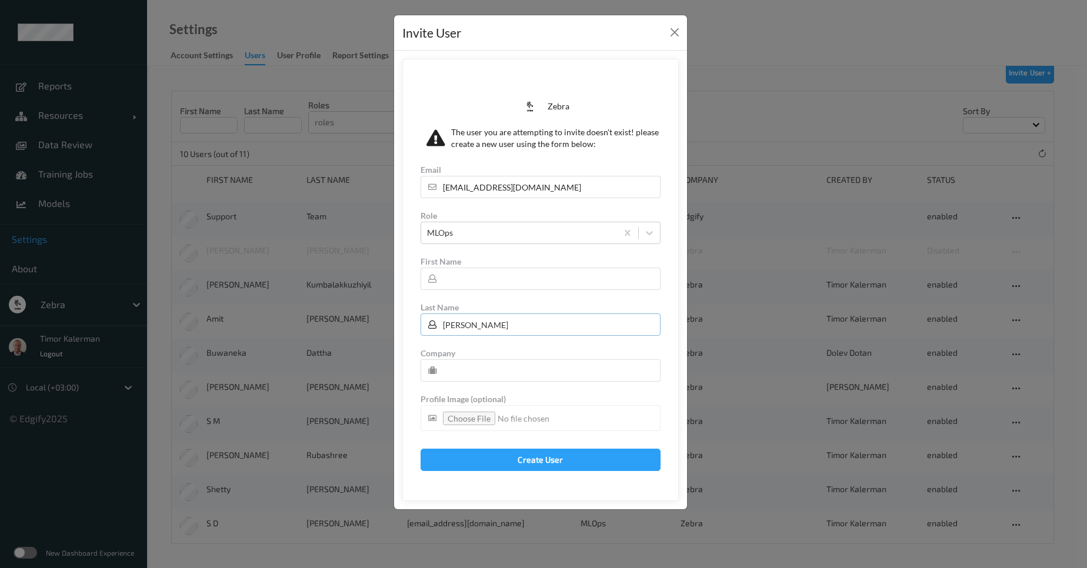
type input "[PERSON_NAME]"
click at [505, 279] on input "text" at bounding box center [541, 279] width 240 height 22
paste input "[PERSON_NAME]"
type input "[PERSON_NAME]"
click at [518, 367] on input "text" at bounding box center [541, 370] width 240 height 22
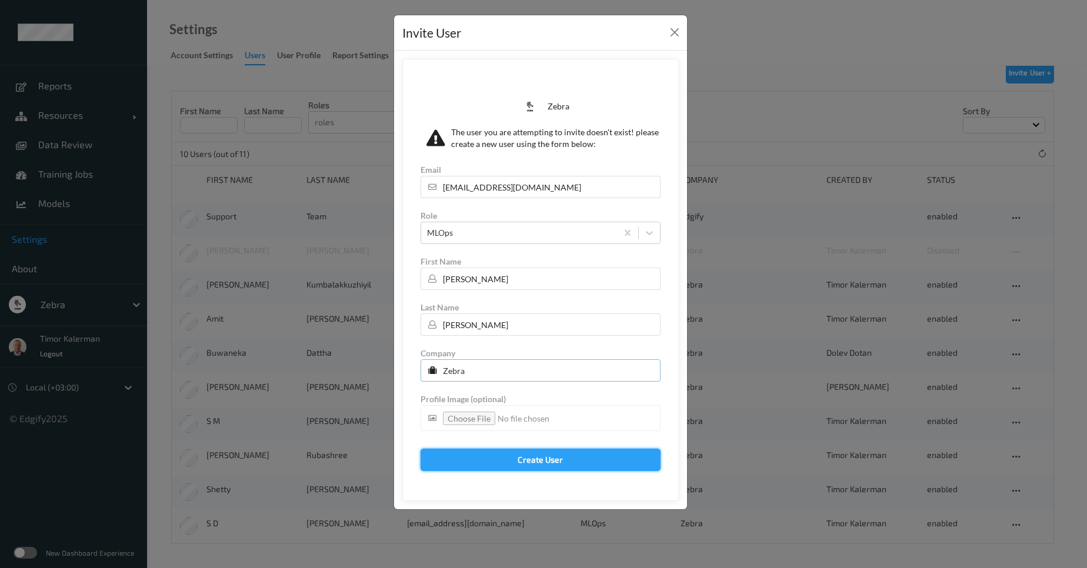
type input "Zebra"
click at [621, 465] on button "Create User" at bounding box center [541, 460] width 240 height 22
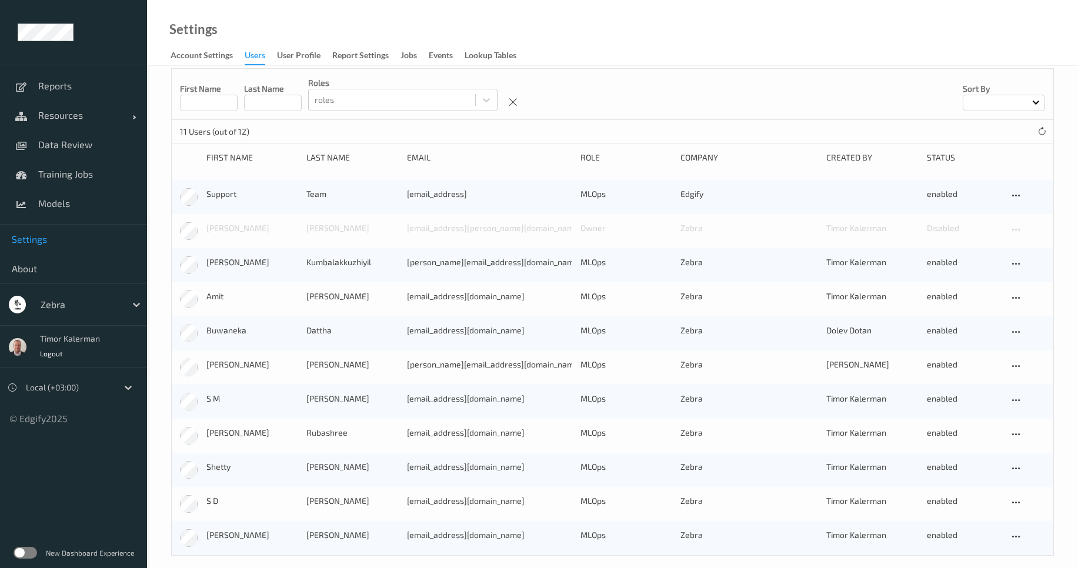
scroll to position [51, 0]
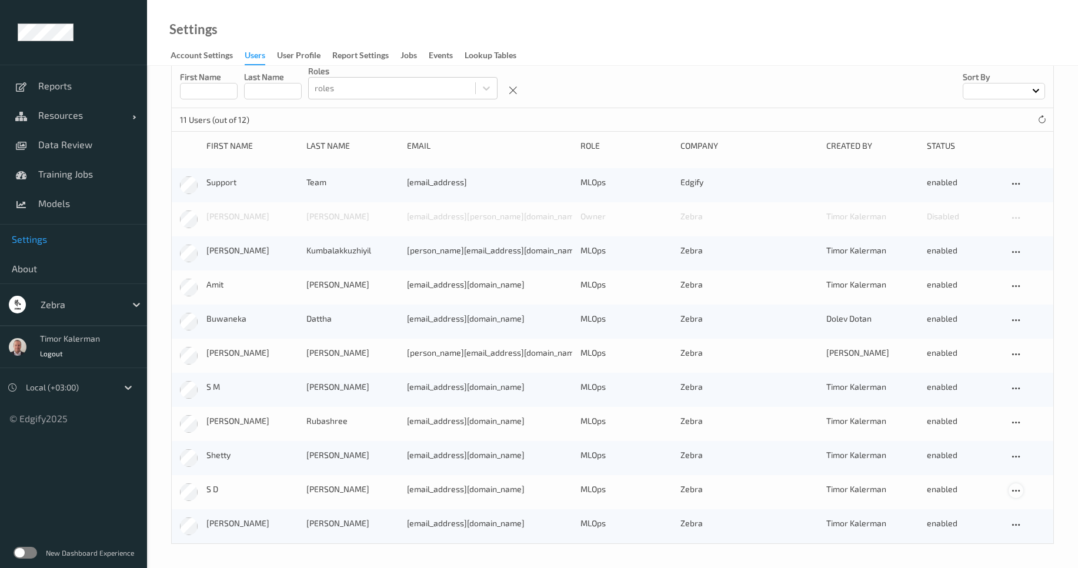
click at [1021, 494] on div at bounding box center [1016, 491] width 15 height 15
click at [1030, 534] on div "Edit User" at bounding box center [1044, 531] width 29 height 11
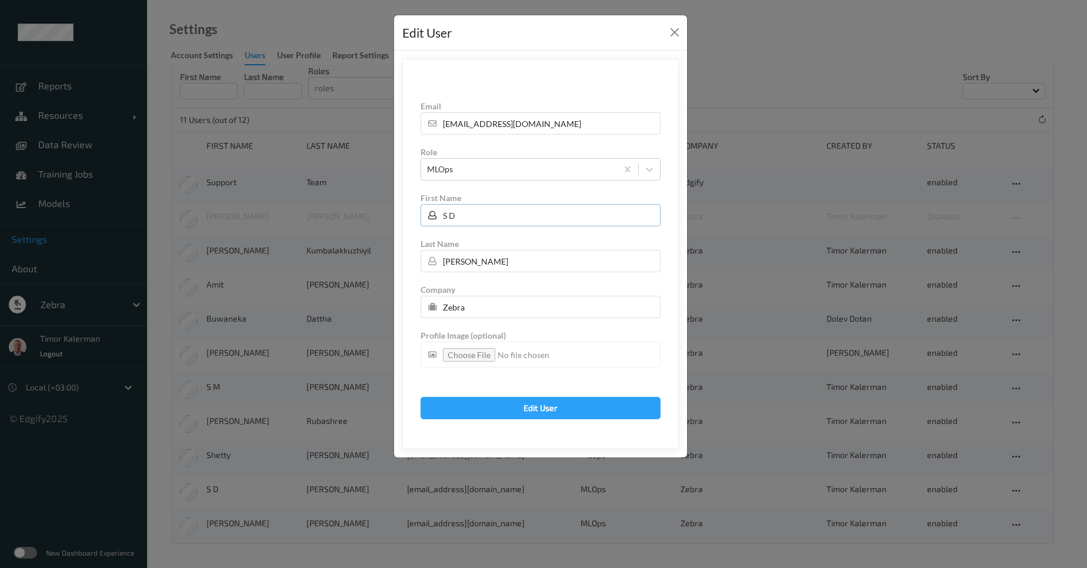
drag, startPoint x: 484, startPoint y: 216, endPoint x: 425, endPoint y: 214, distance: 58.9
click at [425, 214] on input "S D" at bounding box center [541, 215] width 240 height 22
click at [474, 255] on input "[PERSON_NAME]" at bounding box center [541, 261] width 240 height 22
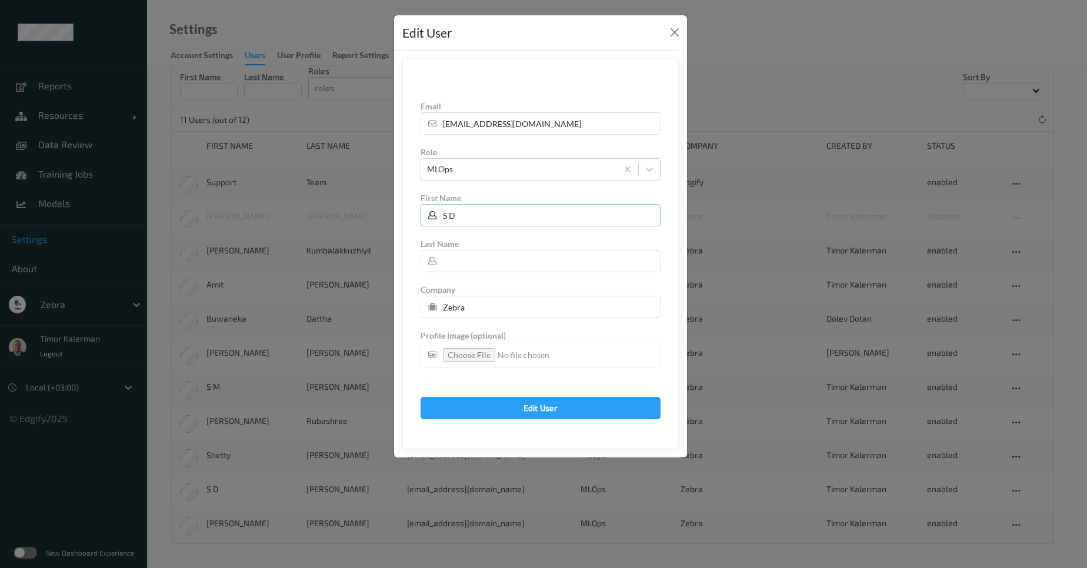
click at [468, 212] on input "S D" at bounding box center [541, 215] width 240 height 22
paste input "[PERSON_NAME]"
type input "[PERSON_NAME]"
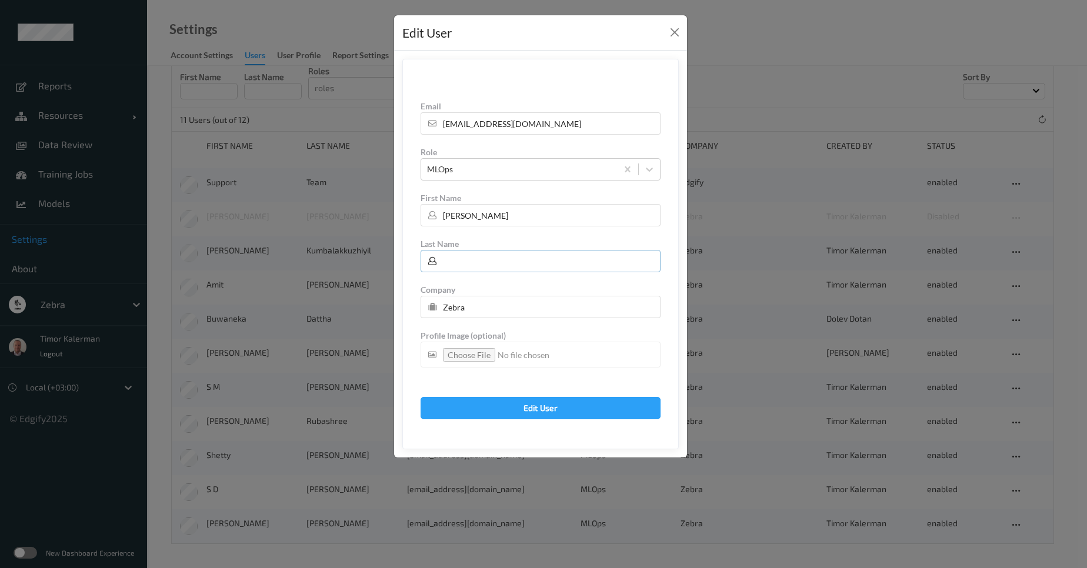
click at [467, 258] on input "text" at bounding box center [541, 261] width 240 height 22
type input "S D"
click at [527, 408] on button "Edit User" at bounding box center [541, 408] width 240 height 22
click at [672, 36] on button "Close" at bounding box center [675, 32] width 16 height 16
type input "S D"
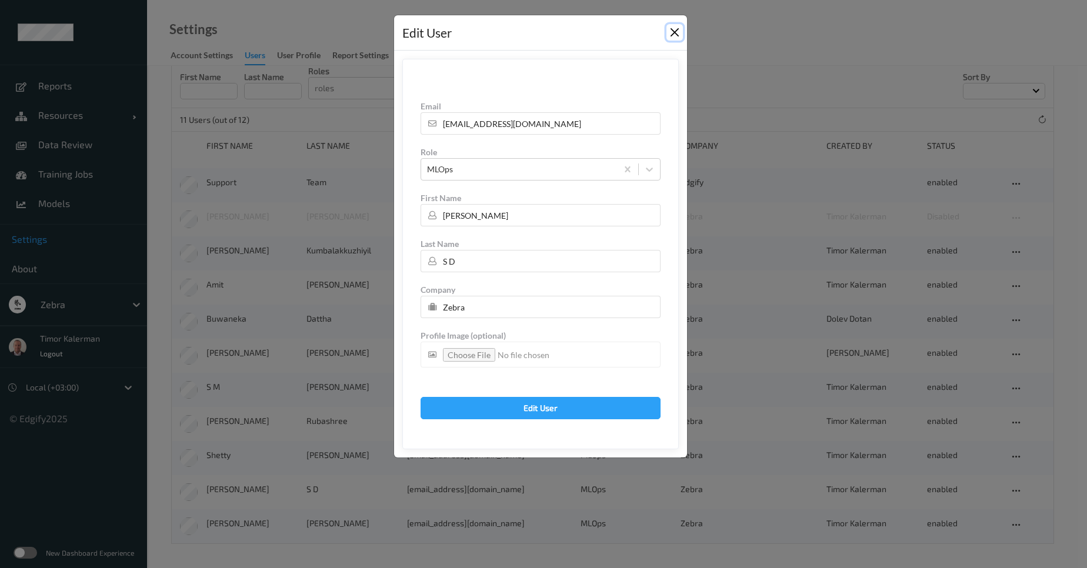
type input "[PERSON_NAME]"
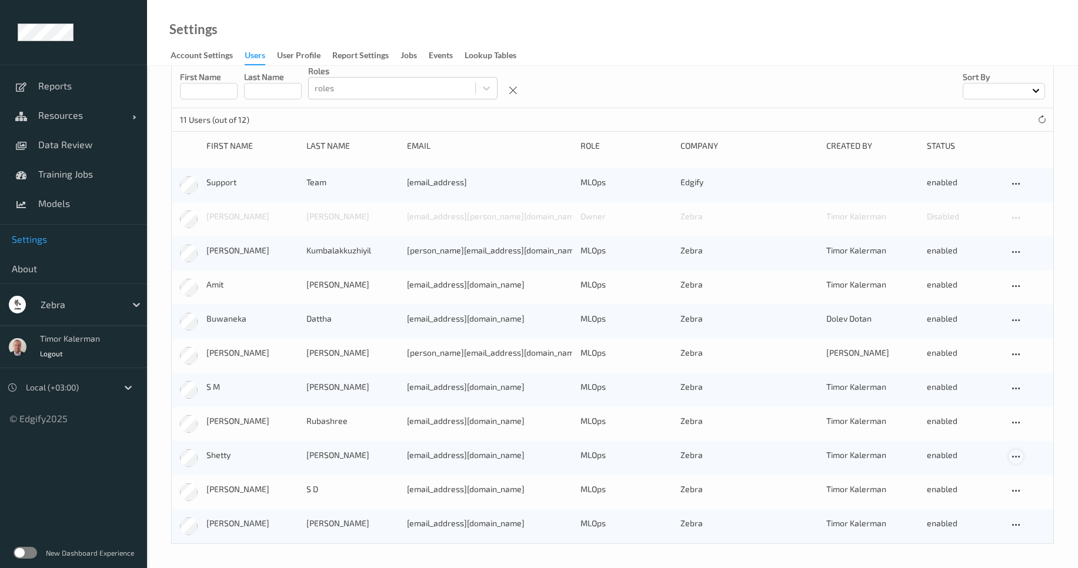
click at [1014, 460] on icon at bounding box center [1016, 457] width 10 height 11
click at [1047, 497] on div "Edit User" at bounding box center [1044, 497] width 29 height 11
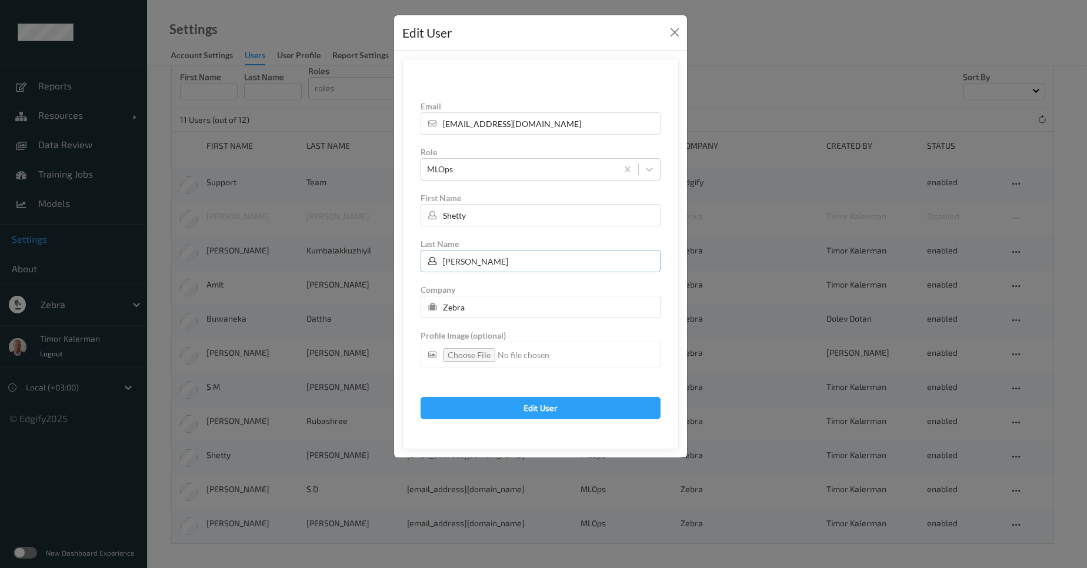
drag, startPoint x: 485, startPoint y: 264, endPoint x: 419, endPoint y: 257, distance: 66.3
click at [419, 257] on form "Email [EMAIL_ADDRESS][DOMAIN_NAME] Role MLOps First Name Shetty Last Name [PERS…" at bounding box center [540, 254] width 277 height 391
click at [477, 217] on input "Shetty" at bounding box center [541, 215] width 240 height 22
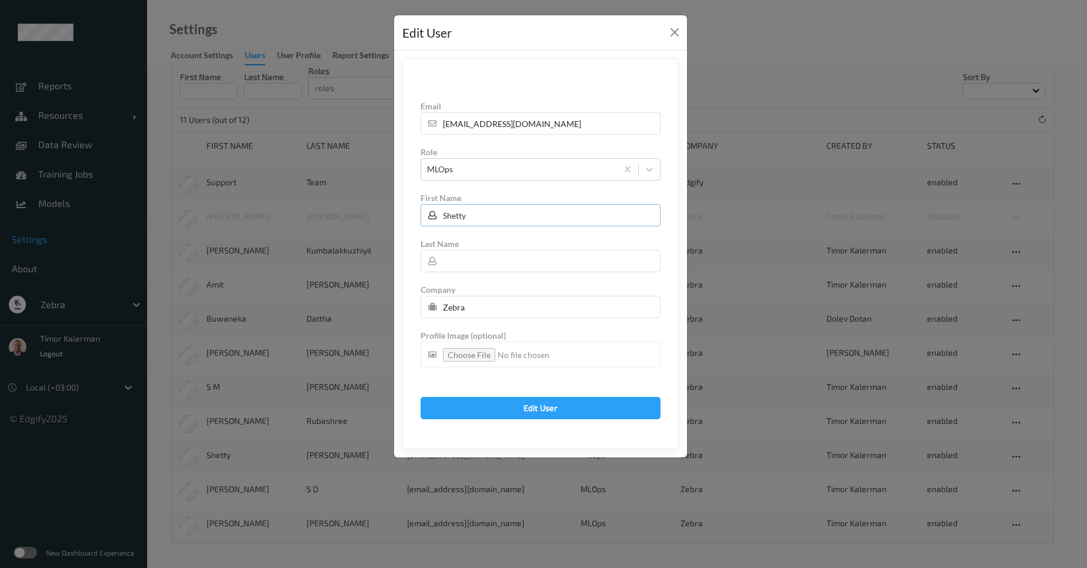
paste input "[PERSON_NAME]"
type input "[PERSON_NAME]"
click at [528, 270] on input "text" at bounding box center [541, 261] width 240 height 22
paste input "Shetty"
type input "Shetty"
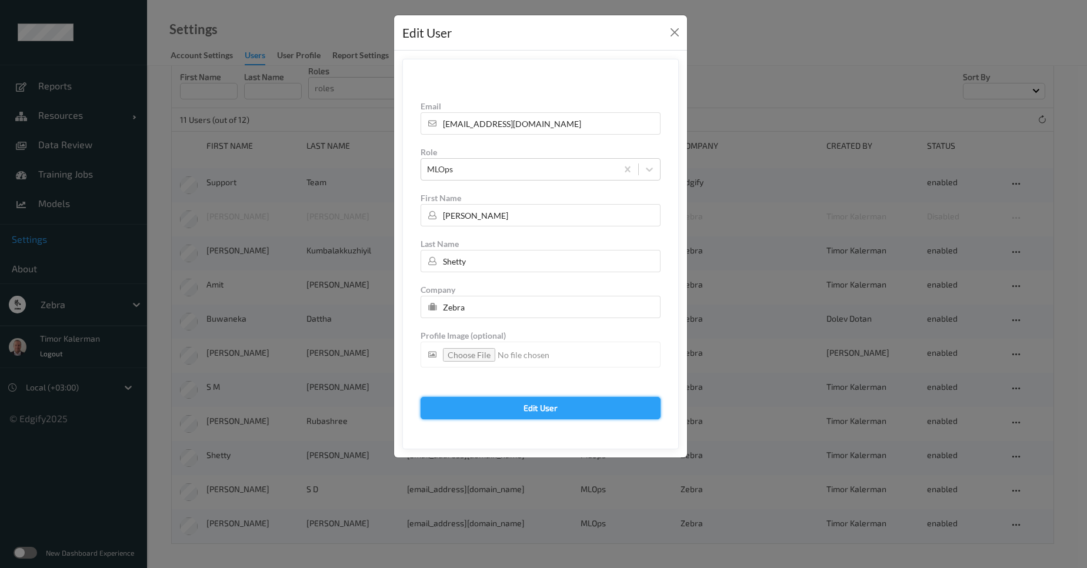
click at [571, 403] on button "Edit User" at bounding box center [541, 408] width 240 height 22
click at [674, 31] on button "Close" at bounding box center [675, 32] width 16 height 16
type input "Shetty"
type input "[PERSON_NAME]"
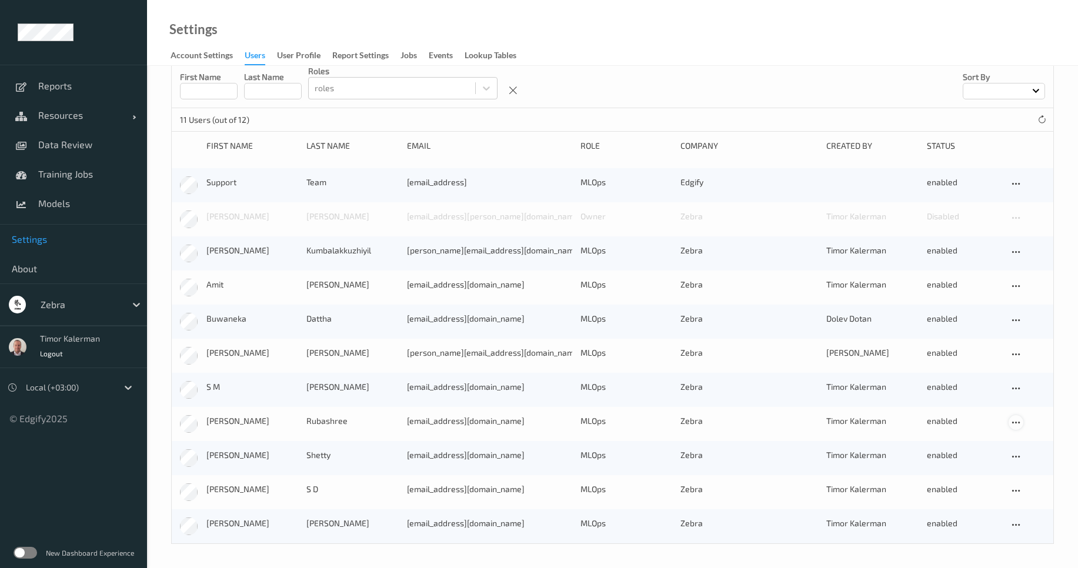
click at [1013, 427] on icon at bounding box center [1016, 423] width 10 height 11
click at [1033, 463] on div "Edit User" at bounding box center [1044, 463] width 29 height 11
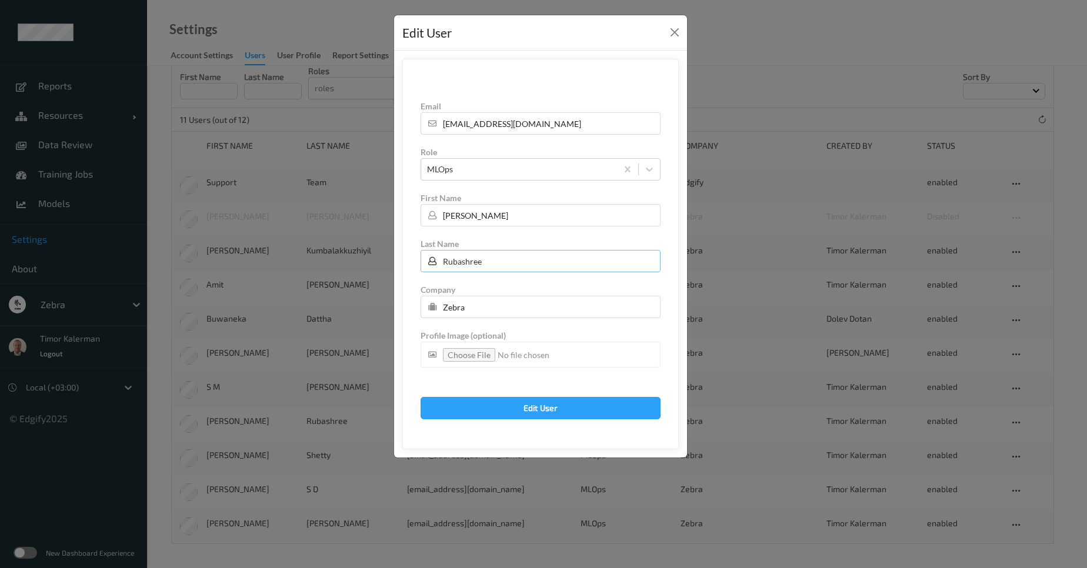
click at [481, 264] on input "Rubashree" at bounding box center [541, 261] width 240 height 22
click at [471, 219] on input "[PERSON_NAME]" at bounding box center [541, 215] width 240 height 22
paste input "Rubashree"
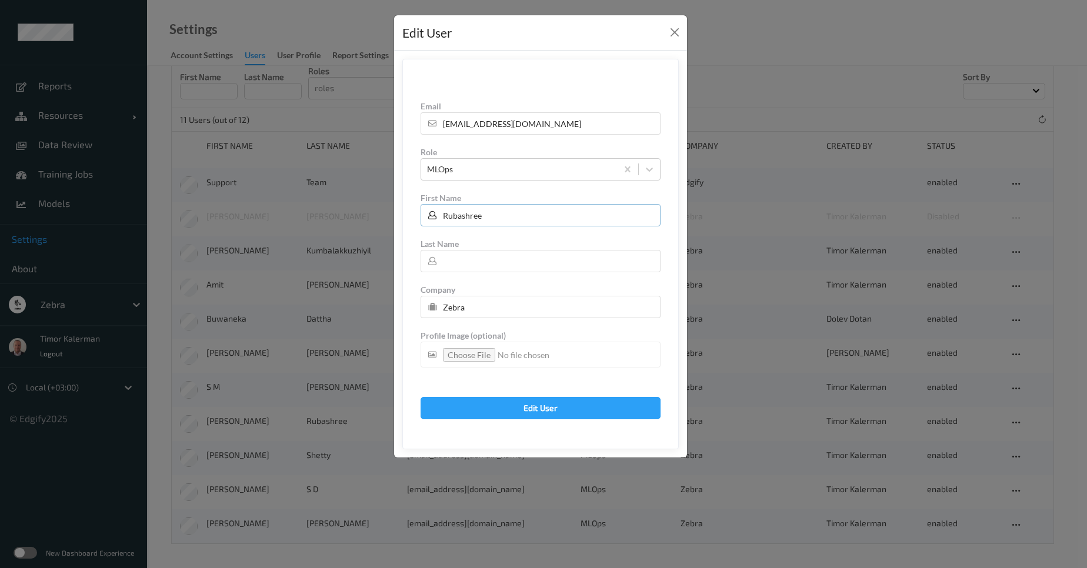
type input "Rubashree"
click at [507, 265] on input "text" at bounding box center [541, 261] width 240 height 22
paste input "[PERSON_NAME]"
type input "[PERSON_NAME]"
click at [535, 407] on button "Edit User" at bounding box center [541, 408] width 240 height 22
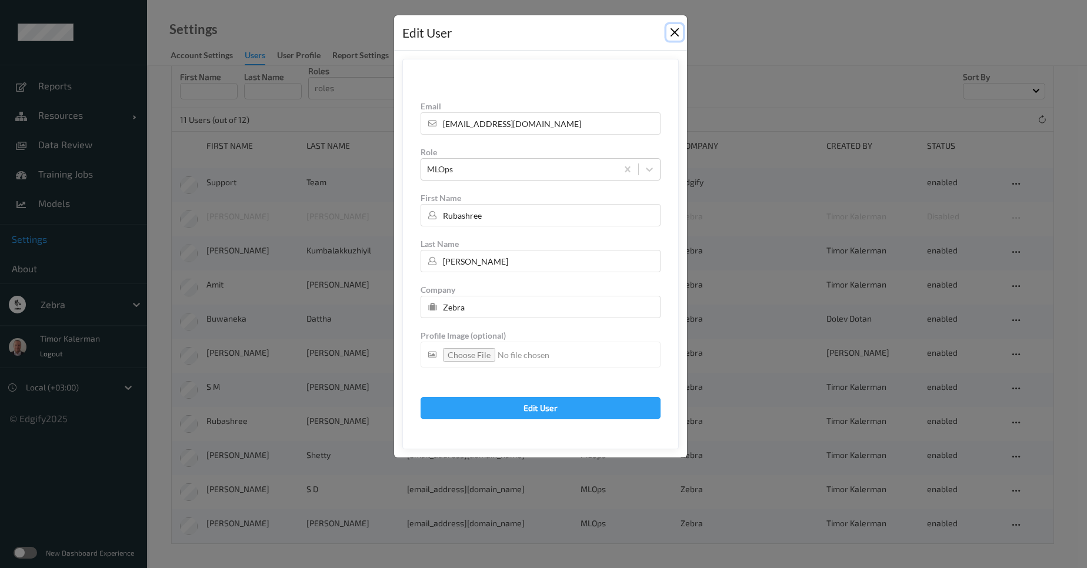
click at [677, 35] on button "Close" at bounding box center [675, 32] width 16 height 16
type input "[PERSON_NAME]"
type input "Rubashree"
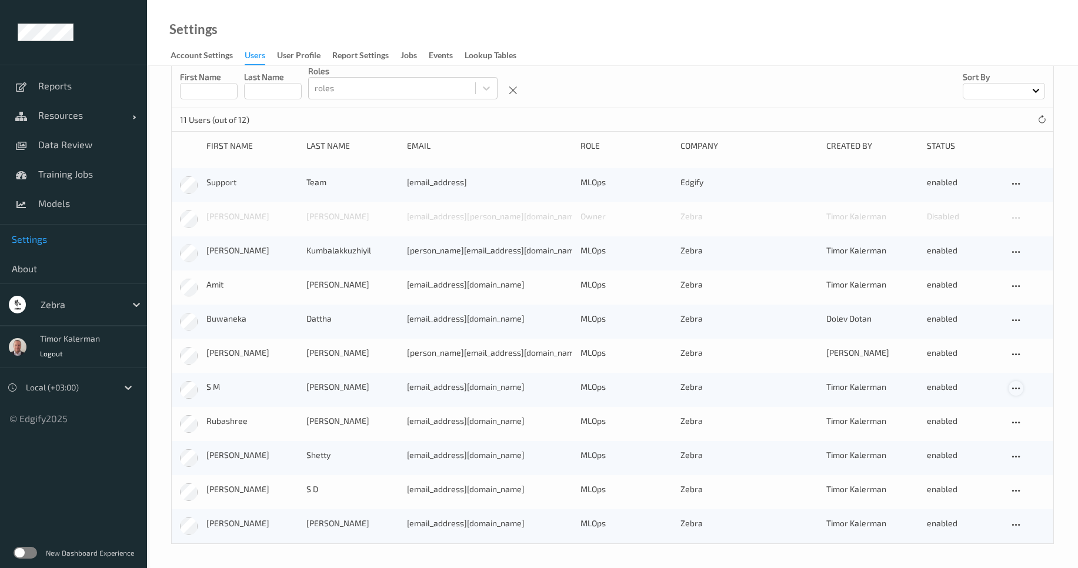
click at [1014, 393] on icon at bounding box center [1016, 389] width 10 height 11
click at [1035, 430] on div "Edit User" at bounding box center [1044, 429] width 29 height 11
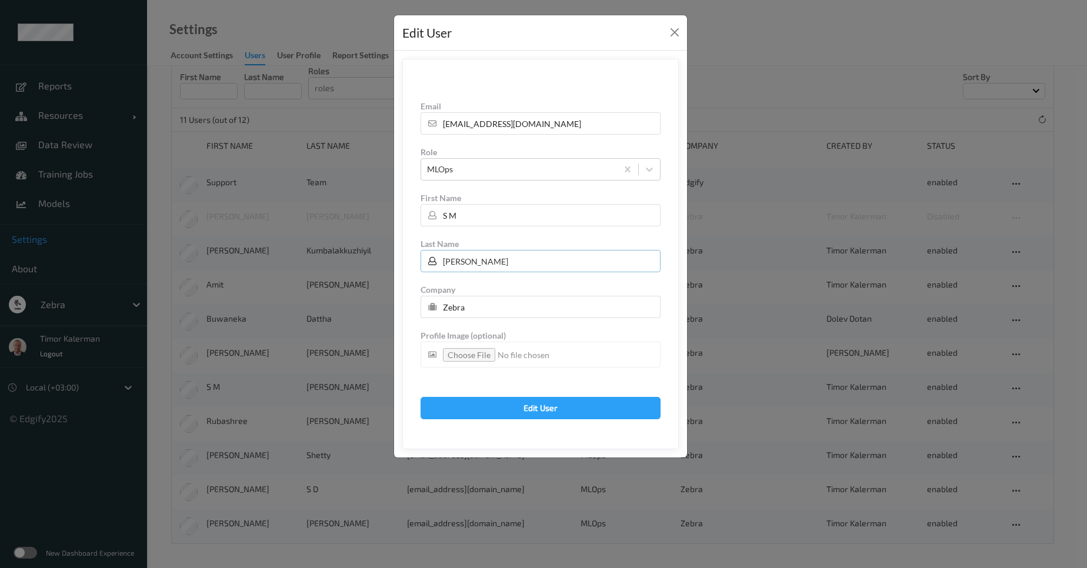
click at [474, 262] on input "[PERSON_NAME]" at bounding box center [541, 261] width 240 height 22
click at [475, 222] on input "S M" at bounding box center [541, 215] width 240 height 22
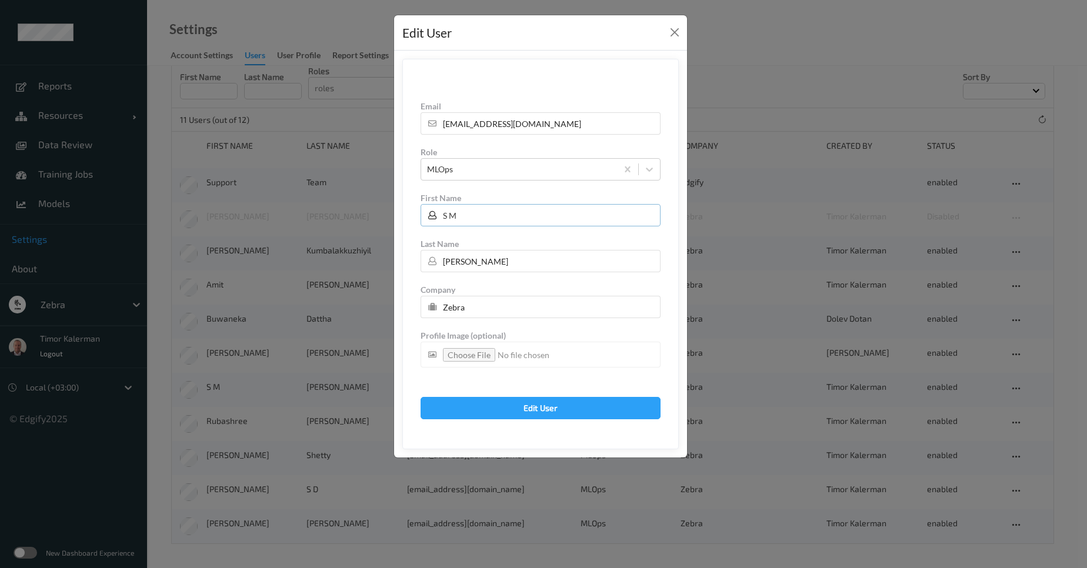
paste input "[PERSON_NAME]"
type input "[PERSON_NAME]"
click at [491, 267] on input "[PERSON_NAME]" at bounding box center [541, 261] width 240 height 22
click at [491, 266] on input "[PERSON_NAME]" at bounding box center [541, 261] width 240 height 22
paste input "S M"
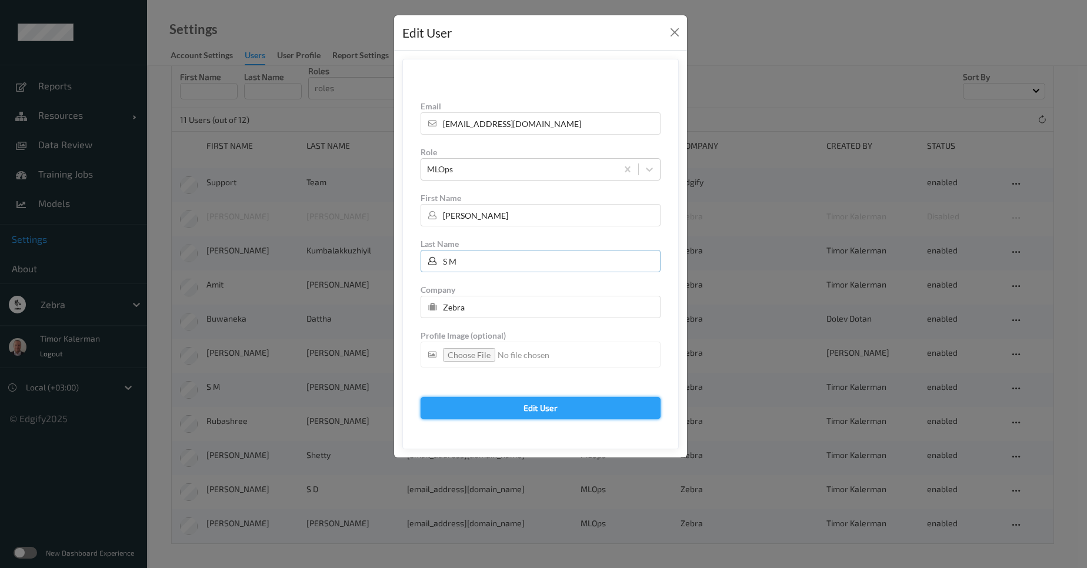
type input "S M"
click at [567, 405] on button "Edit User" at bounding box center [541, 408] width 240 height 22
click at [674, 35] on button "Close" at bounding box center [675, 32] width 16 height 16
type input "S M"
type input "[PERSON_NAME]"
